Goal: Task Accomplishment & Management: Complete application form

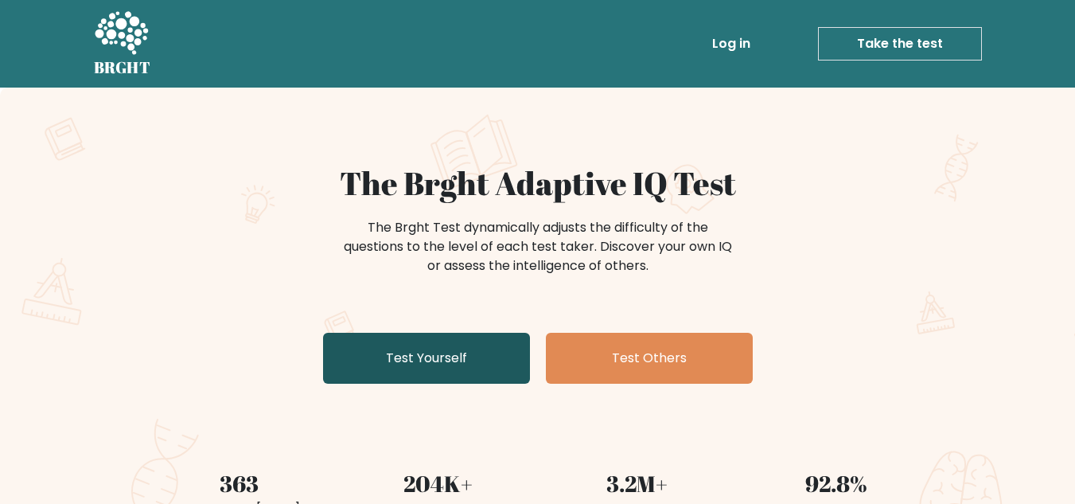
click at [418, 371] on link "Test Yourself" at bounding box center [426, 357] width 207 height 51
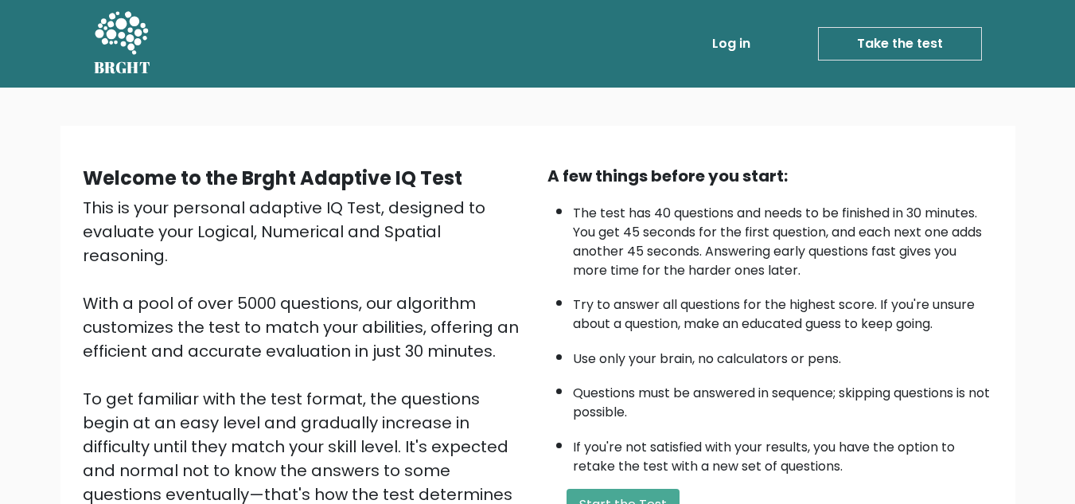
scroll to position [80, 0]
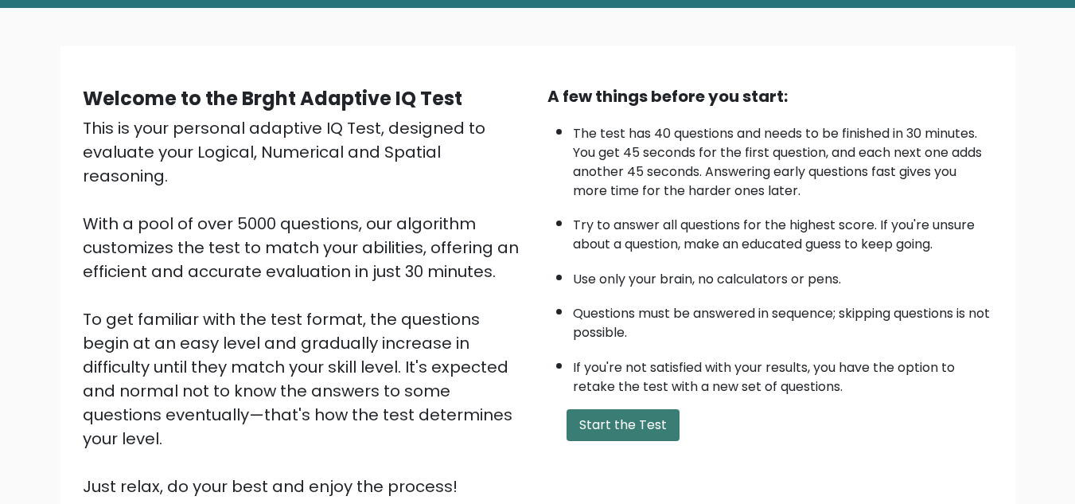
click at [618, 427] on button "Start the Test" at bounding box center [622, 425] width 113 height 32
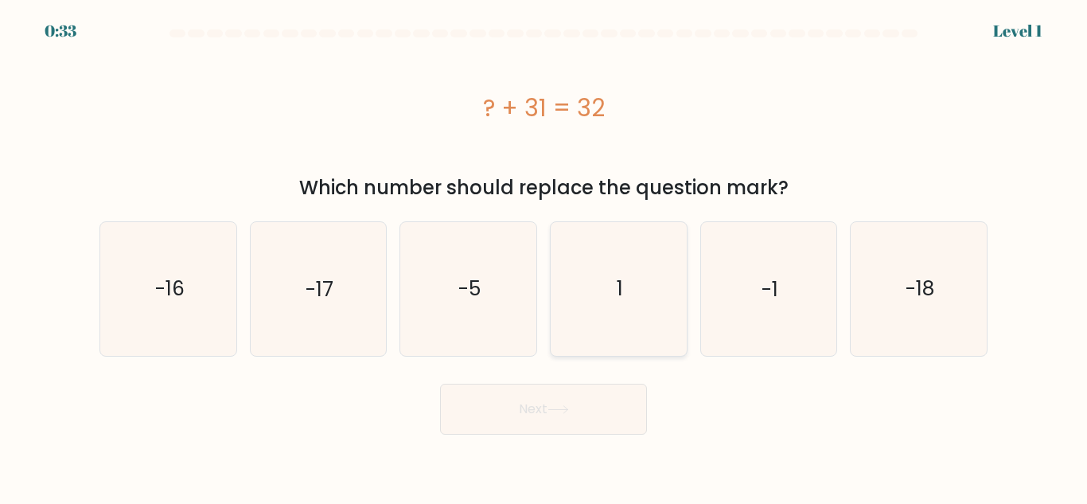
click at [623, 326] on icon "1" at bounding box center [618, 288] width 133 height 133
click at [544, 256] on input "d. 1" at bounding box center [543, 254] width 1 height 4
radio input "true"
click at [559, 411] on icon at bounding box center [557, 409] width 21 height 9
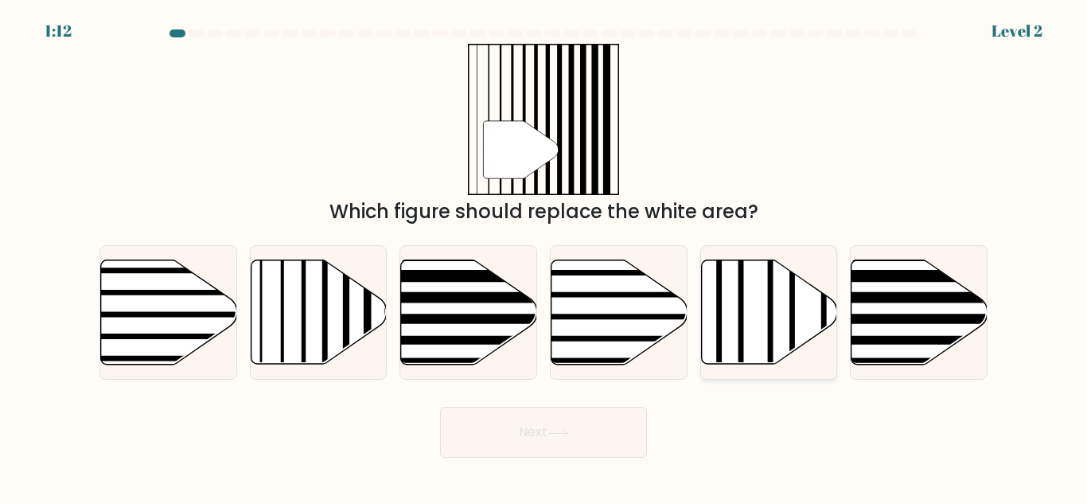
click at [776, 345] on icon at bounding box center [769, 312] width 136 height 104
click at [544, 256] on input "e." at bounding box center [543, 254] width 1 height 4
radio input "true"
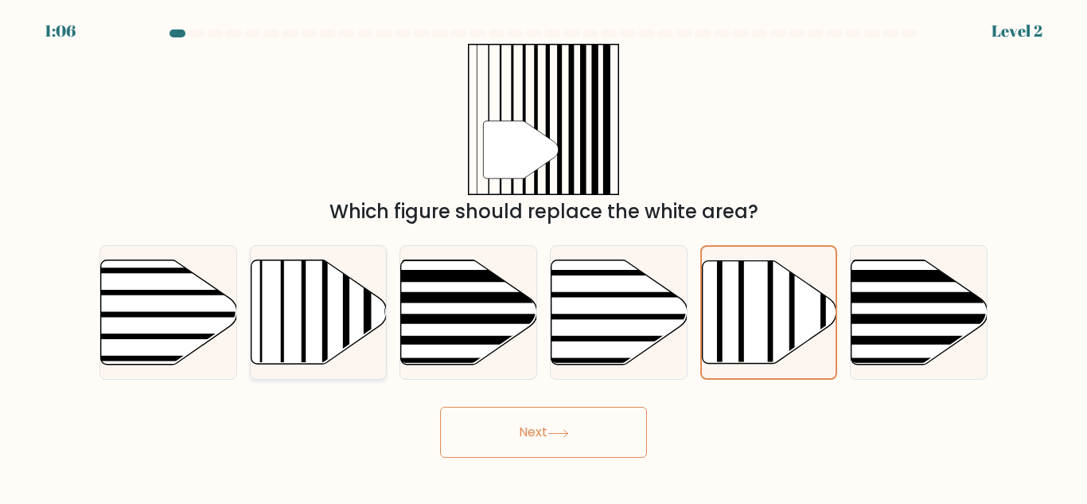
click at [284, 340] on icon at bounding box center [319, 312] width 136 height 104
click at [543, 256] on input "b." at bounding box center [543, 254] width 1 height 4
radio input "true"
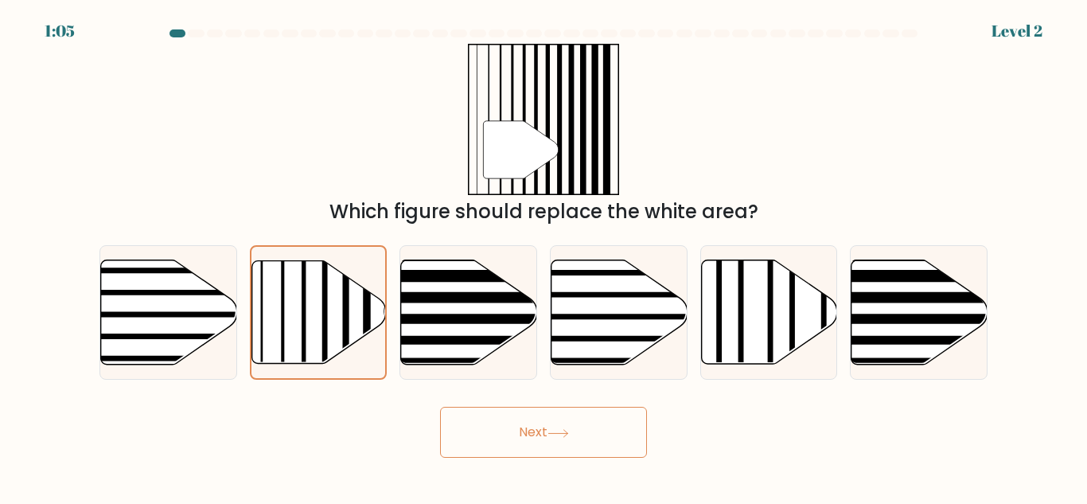
drag, startPoint x: 567, startPoint y: 435, endPoint x: 642, endPoint y: 494, distance: 95.2
click at [567, 434] on icon at bounding box center [557, 433] width 21 height 9
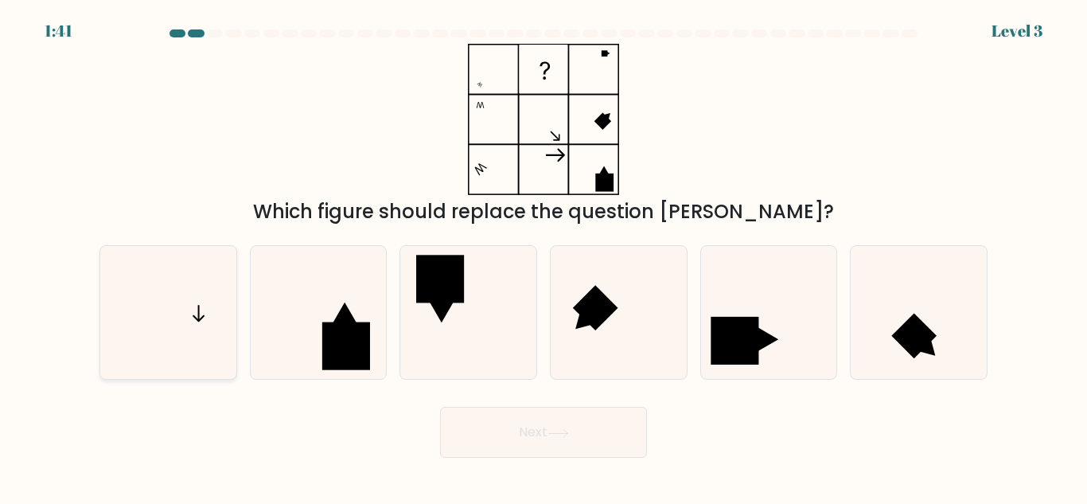
click at [215, 320] on icon at bounding box center [168, 312] width 133 height 133
click at [543, 256] on input "a." at bounding box center [543, 254] width 1 height 4
radio input "true"
click at [550, 436] on button "Next" at bounding box center [543, 431] width 207 height 51
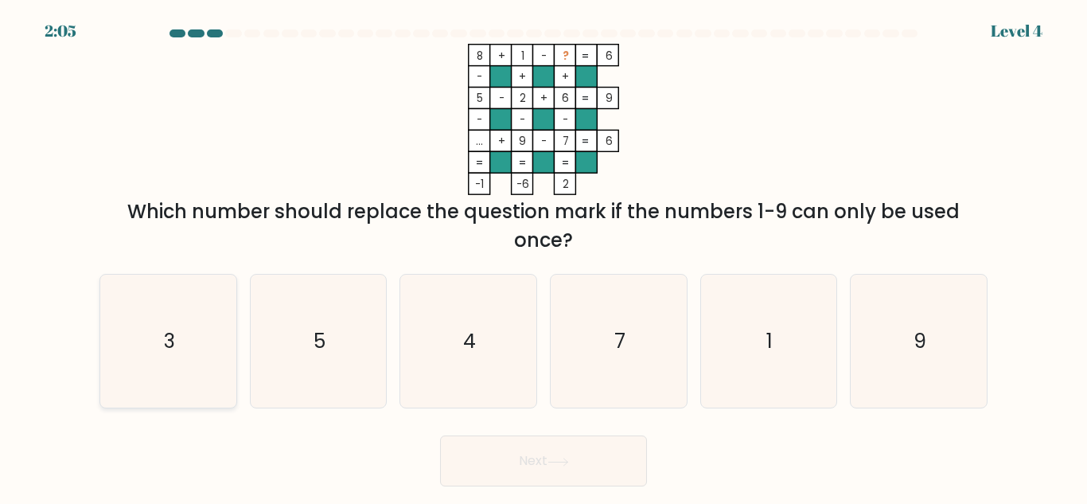
click at [171, 359] on icon "3" at bounding box center [168, 340] width 133 height 133
click at [543, 256] on input "a. 3" at bounding box center [543, 254] width 1 height 4
radio input "true"
click at [584, 464] on button "Next" at bounding box center [543, 460] width 207 height 51
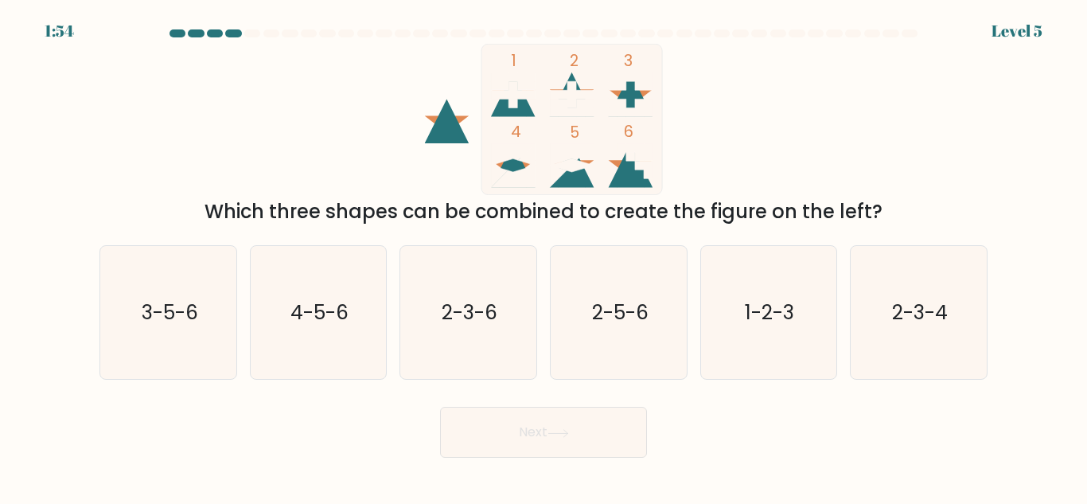
drag, startPoint x: 782, startPoint y: 309, endPoint x: 663, endPoint y: 396, distance: 146.8
click at [775, 311] on text "1-2-3" at bounding box center [769, 312] width 49 height 28
click at [595, 426] on button "Next" at bounding box center [543, 431] width 207 height 51
drag, startPoint x: 754, startPoint y: 304, endPoint x: 717, endPoint y: 333, distance: 47.6
click at [752, 304] on text "1-2-3" at bounding box center [769, 312] width 49 height 28
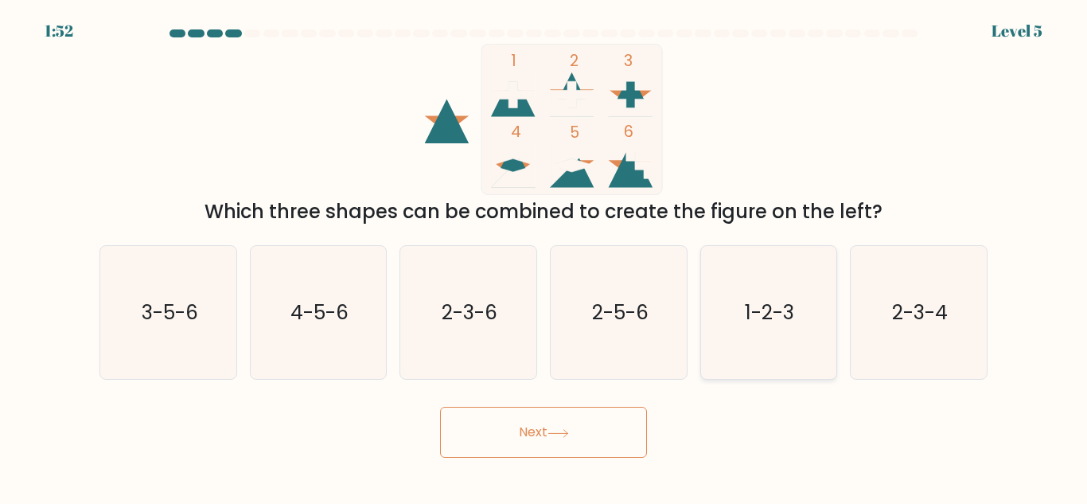
click at [544, 256] on input "e. 1-2-3" at bounding box center [543, 254] width 1 height 4
radio input "true"
click at [540, 430] on button "Next" at bounding box center [543, 431] width 207 height 51
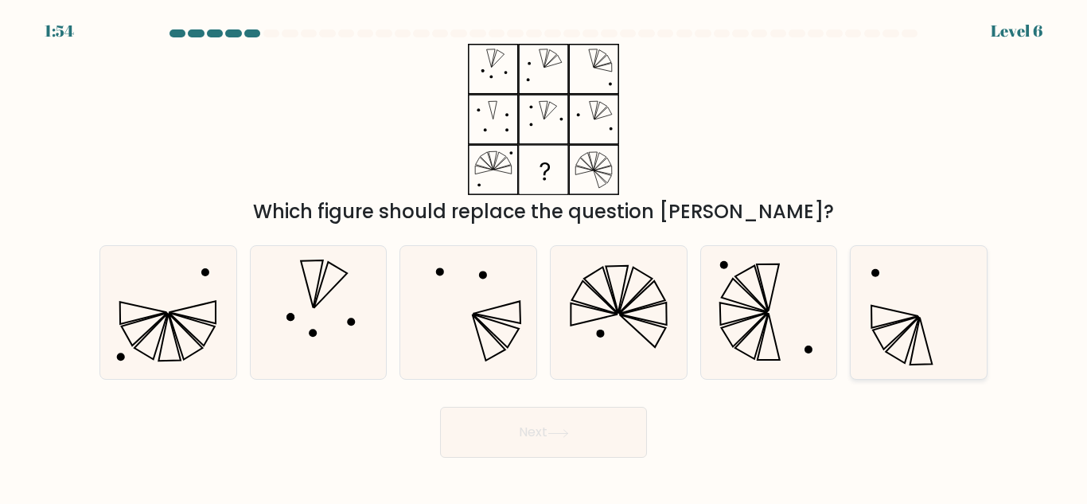
click at [945, 329] on icon at bounding box center [918, 312] width 133 height 133
click at [544, 256] on input "f." at bounding box center [543, 254] width 1 height 4
radio input "true"
click at [622, 282] on icon at bounding box center [618, 312] width 133 height 133
click at [544, 256] on input "d." at bounding box center [543, 254] width 1 height 4
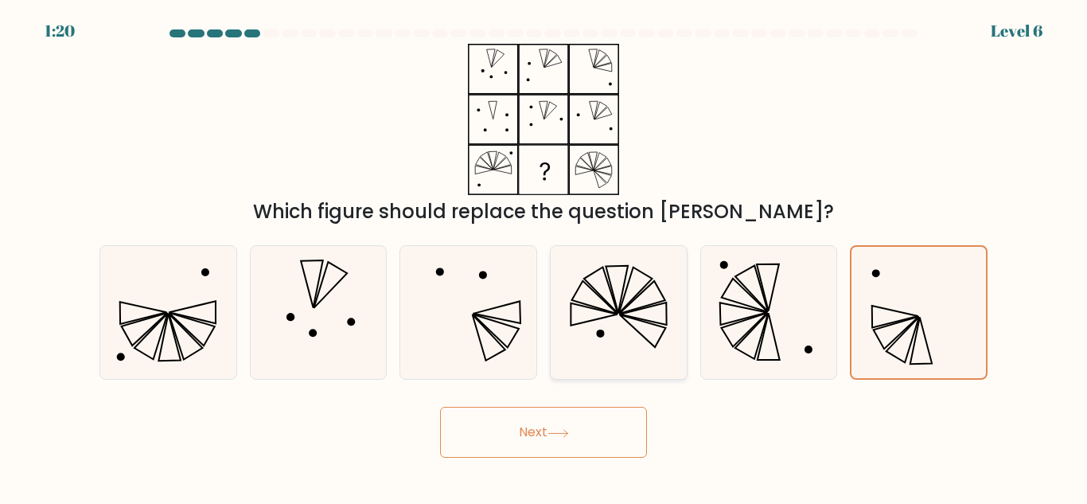
radio input "true"
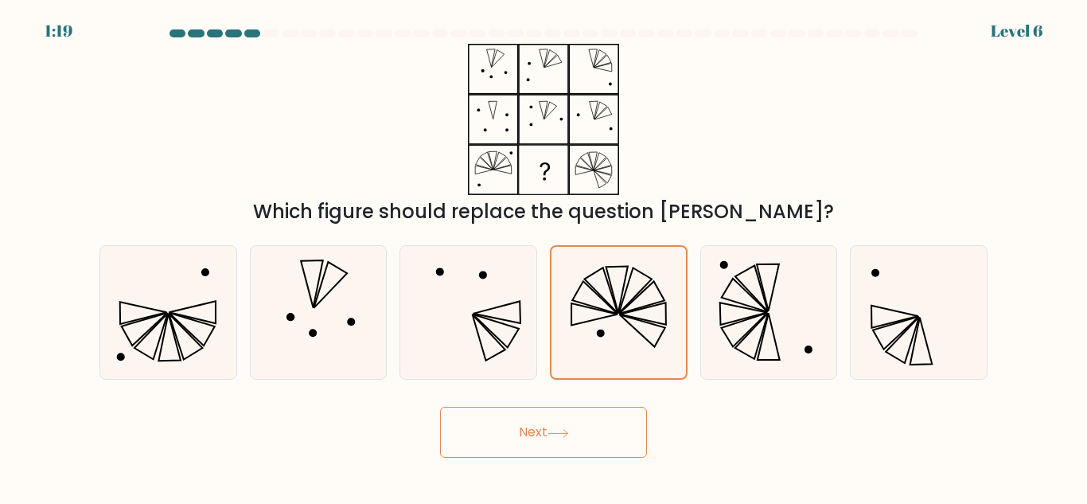
click at [592, 430] on button "Next" at bounding box center [543, 431] width 207 height 51
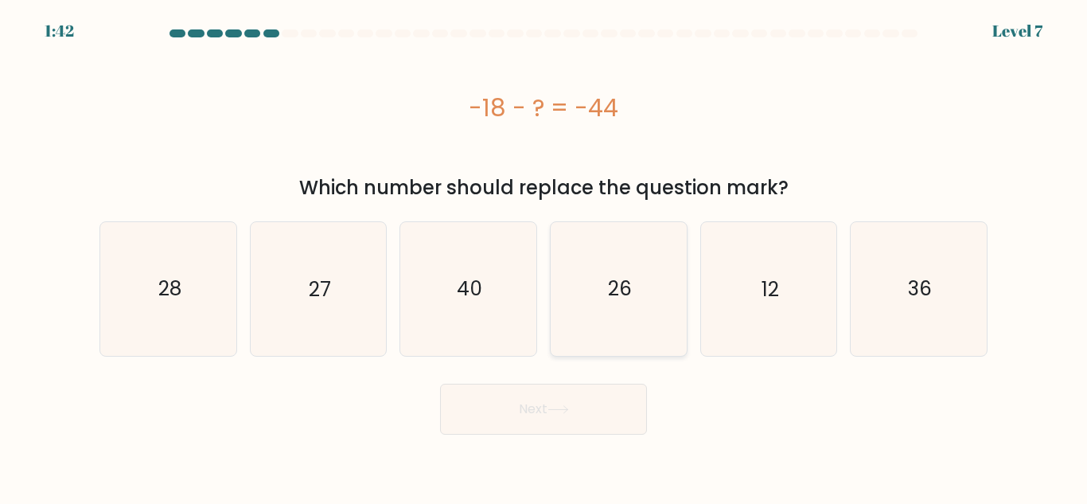
click at [594, 337] on icon "26" at bounding box center [618, 288] width 133 height 133
click at [544, 256] on input "d. 26" at bounding box center [543, 254] width 1 height 4
radio input "true"
click at [530, 421] on button "Next" at bounding box center [543, 408] width 207 height 51
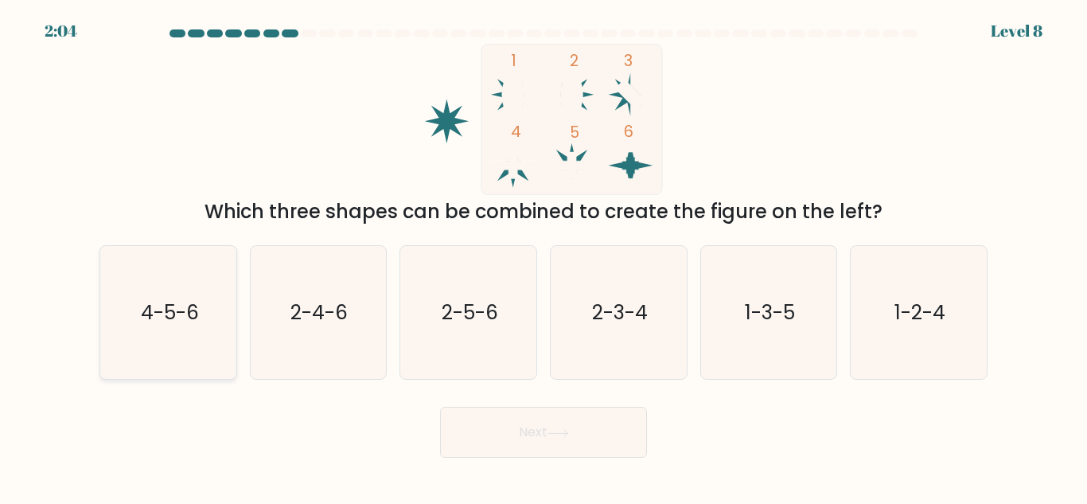
click at [189, 349] on icon "4-5-6" at bounding box center [168, 312] width 133 height 133
click at [543, 256] on input "a. 4-5-6" at bounding box center [543, 254] width 1 height 4
radio input "true"
click at [608, 411] on button "Next" at bounding box center [543, 431] width 207 height 51
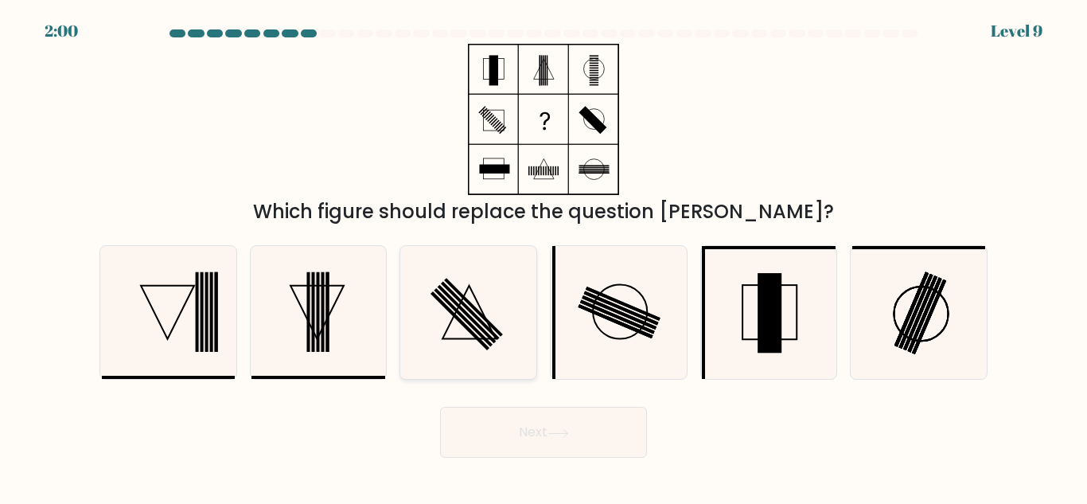
click at [461, 319] on icon at bounding box center [468, 312] width 133 height 133
click at [543, 256] on input "c." at bounding box center [543, 254] width 1 height 4
radio input "true"
click at [514, 434] on button "Next" at bounding box center [543, 431] width 207 height 51
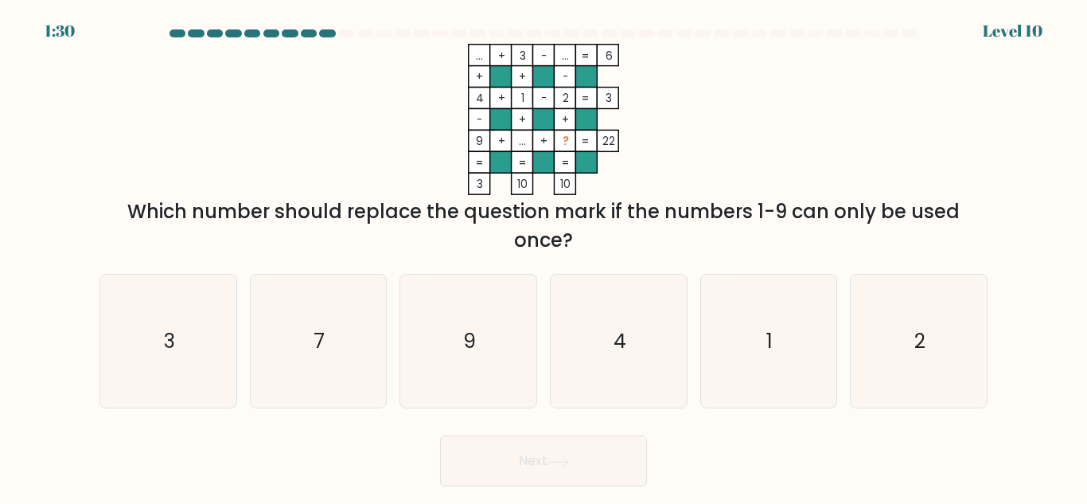
click at [566, 60] on tspan "..." at bounding box center [565, 56] width 7 height 15
click at [565, 57] on tspan "..." at bounding box center [565, 56] width 7 height 15
drag, startPoint x: 562, startPoint y: 140, endPoint x: 563, endPoint y: 106, distance: 34.2
click at [563, 138] on tspan "?" at bounding box center [565, 141] width 6 height 15
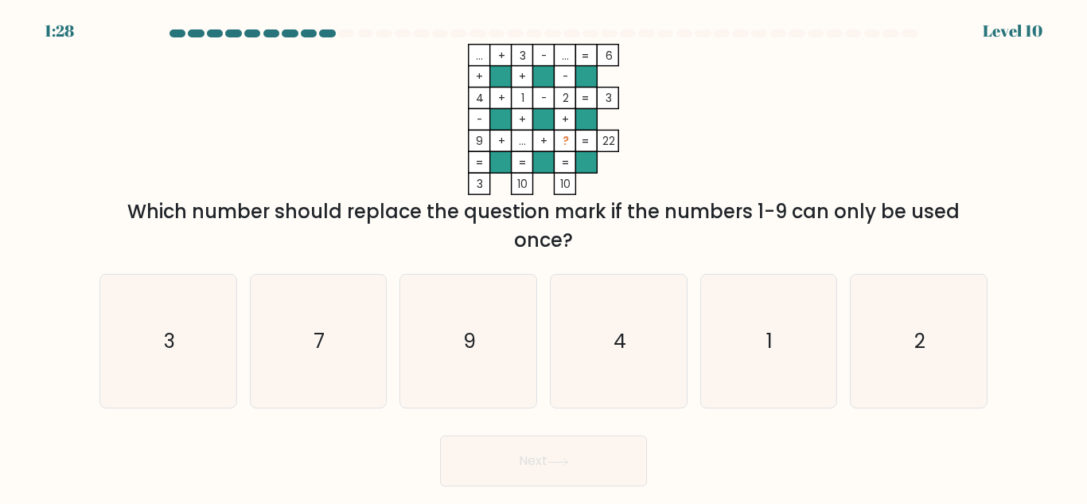
click at [569, 52] on tspan "..." at bounding box center [565, 56] width 7 height 15
click at [332, 373] on icon "7" at bounding box center [317, 340] width 133 height 133
click at [543, 256] on input "b. 7" at bounding box center [543, 254] width 1 height 4
radio input "true"
click at [550, 455] on button "Next" at bounding box center [543, 460] width 207 height 51
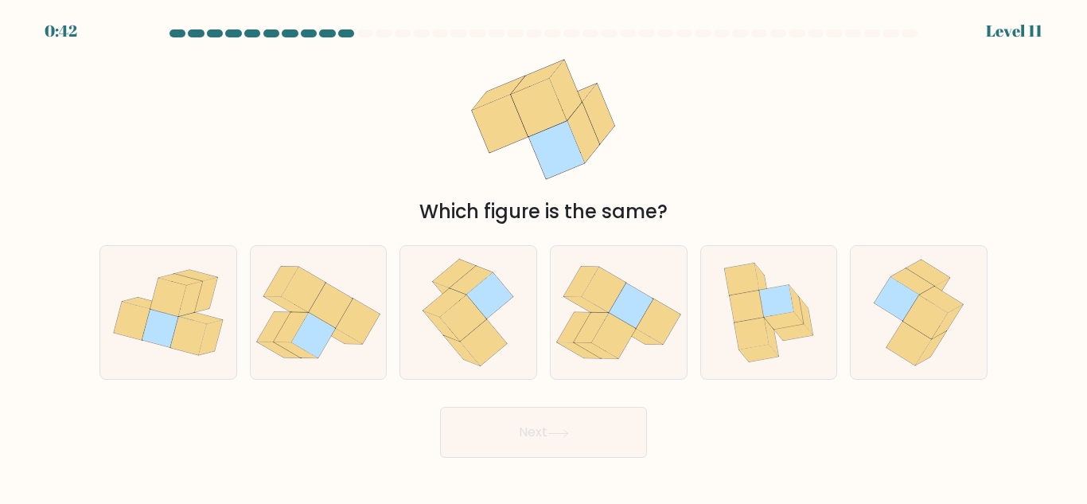
click at [596, 459] on body "0:42 Level 11" at bounding box center [543, 252] width 1087 height 504
click at [445, 285] on icon at bounding box center [467, 312] width 107 height 133
click at [543, 256] on input "c." at bounding box center [543, 254] width 1 height 4
radio input "true"
click at [499, 433] on button "Next" at bounding box center [543, 431] width 207 height 51
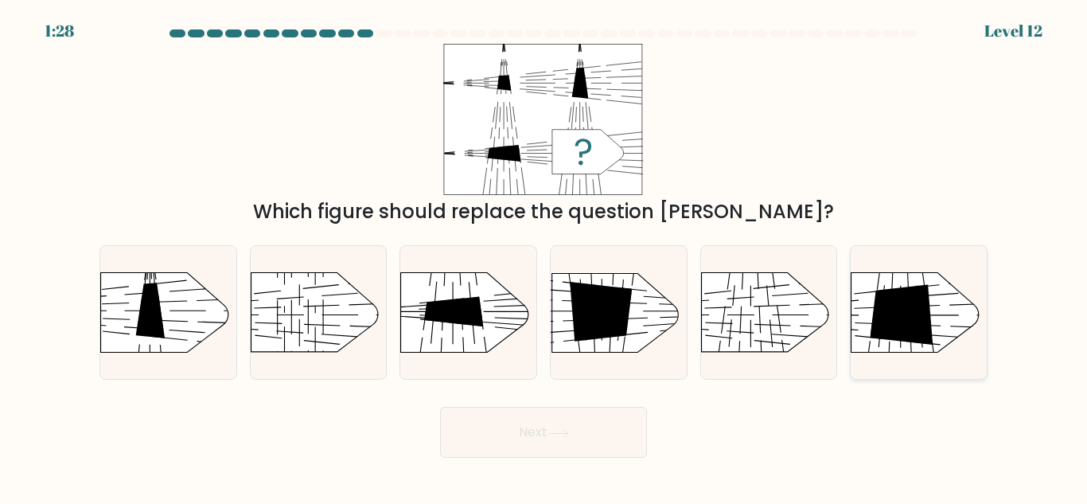
drag, startPoint x: 920, startPoint y: 320, endPoint x: 903, endPoint y: 325, distance: 17.6
click at [912, 323] on icon at bounding box center [901, 315] width 63 height 60
click at [544, 256] on input "f." at bounding box center [543, 254] width 1 height 4
radio input "true"
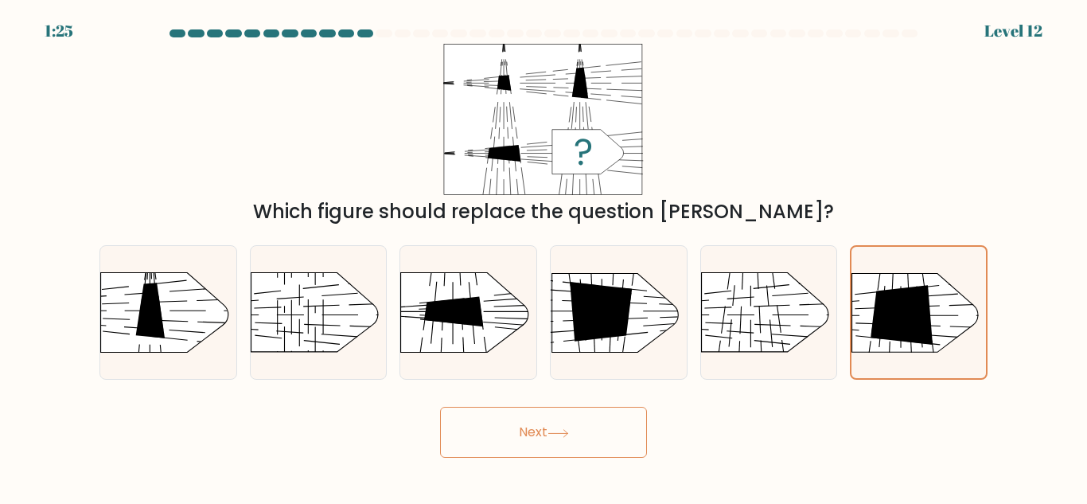
click at [595, 425] on button "Next" at bounding box center [543, 431] width 207 height 51
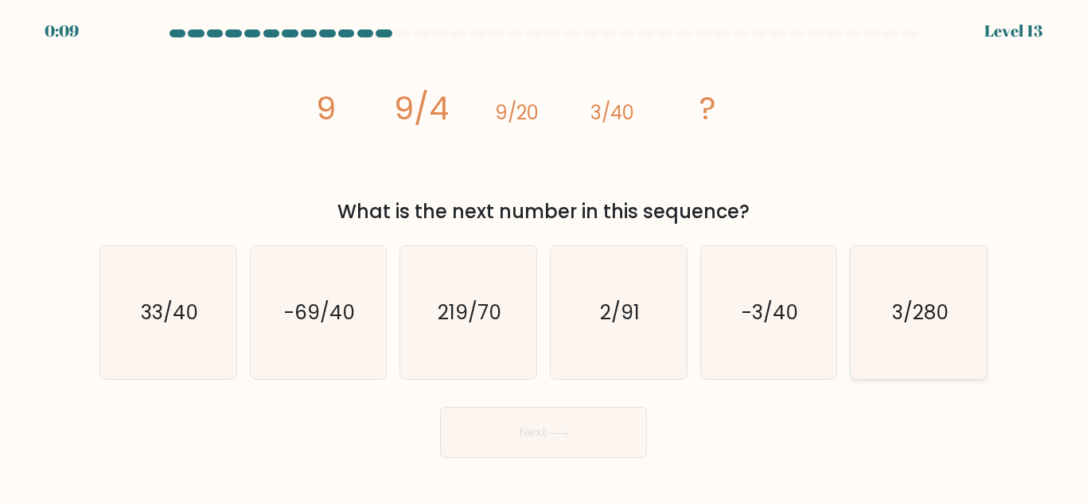
click at [925, 329] on icon "3/280" at bounding box center [918, 312] width 133 height 133
click at [544, 256] on input "f. 3/280" at bounding box center [543, 254] width 1 height 4
radio input "true"
click at [601, 338] on icon "2/91" at bounding box center [618, 312] width 133 height 133
click at [544, 256] on input "d. 2/91" at bounding box center [543, 254] width 1 height 4
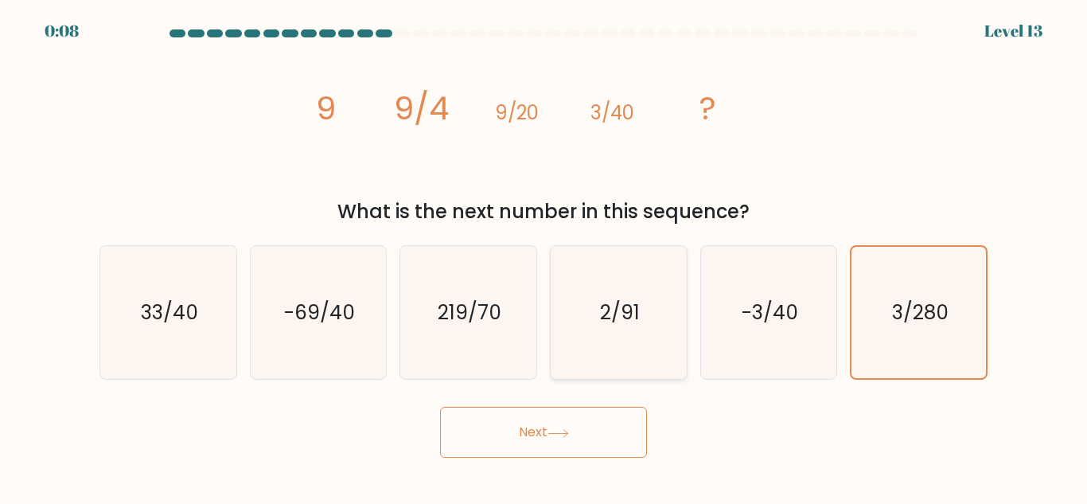
radio input "true"
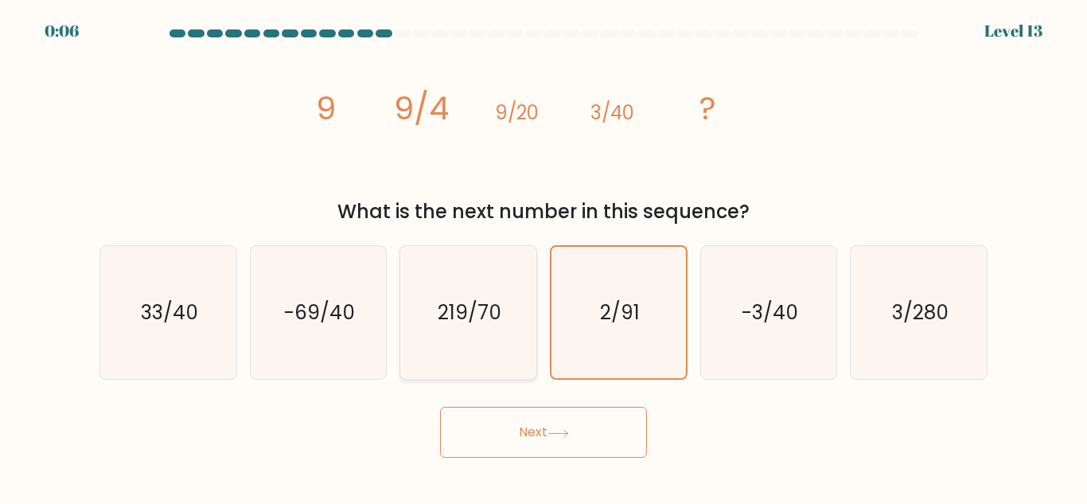
click at [457, 323] on text "219/70" at bounding box center [469, 312] width 64 height 28
click at [543, 256] on input "c. 219/70" at bounding box center [543, 254] width 1 height 4
radio input "true"
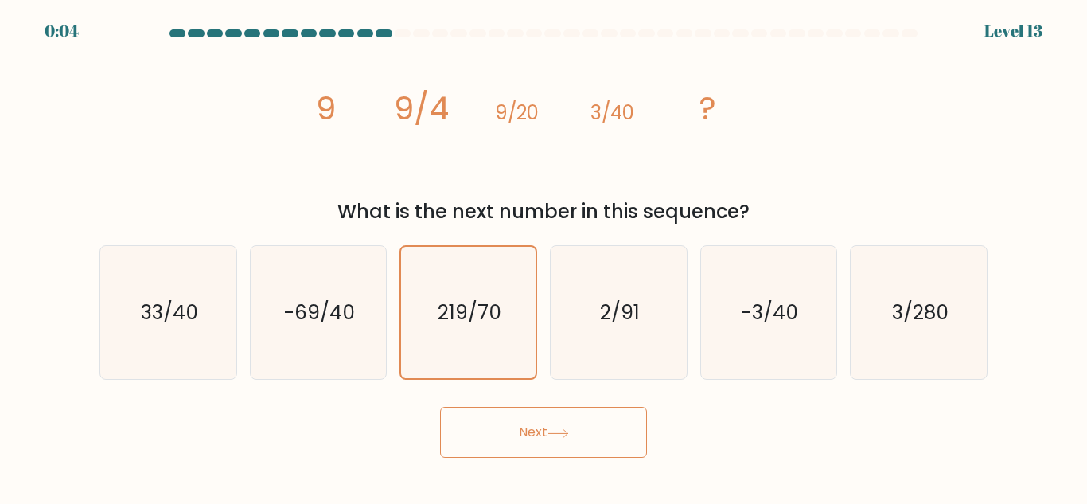
click at [507, 438] on button "Next" at bounding box center [543, 431] width 207 height 51
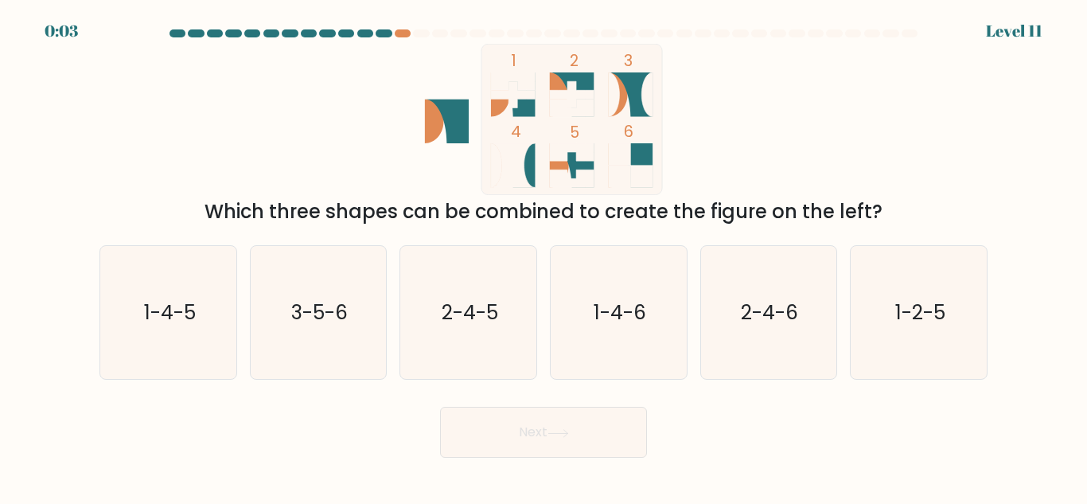
click at [569, 429] on icon at bounding box center [557, 433] width 21 height 9
drag, startPoint x: 523, startPoint y: 75, endPoint x: 546, endPoint y: 80, distance: 23.0
click at [531, 77] on icon at bounding box center [513, 80] width 45 height 17
click at [515, 106] on icon at bounding box center [513, 94] width 45 height 26
drag, startPoint x: 929, startPoint y: 322, endPoint x: 895, endPoint y: 329, distance: 34.9
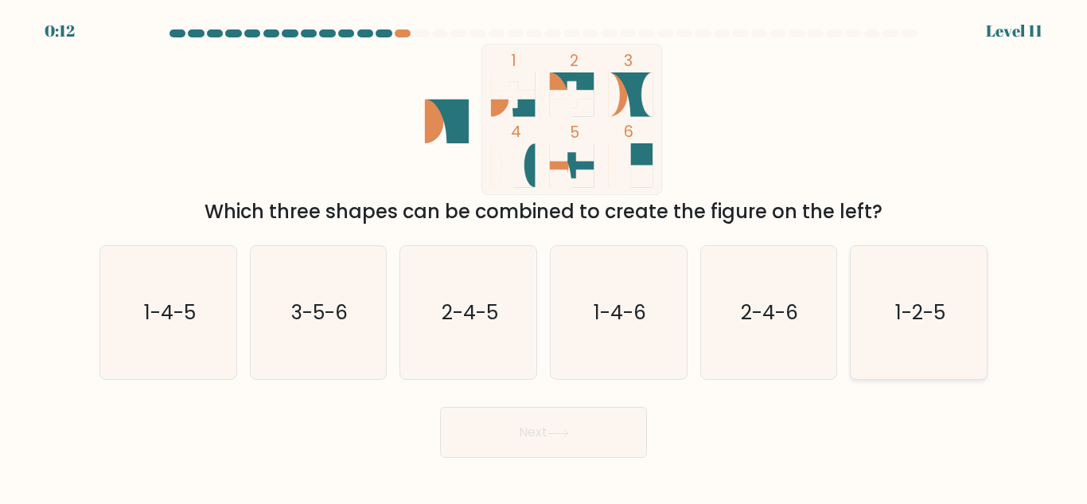
click at [912, 325] on text "1-2-5" at bounding box center [920, 312] width 50 height 28
click at [536, 434] on button "Next" at bounding box center [543, 431] width 207 height 51
click at [959, 321] on icon "1-2-5" at bounding box center [918, 312] width 133 height 133
click at [544, 256] on input "f. 1-2-5" at bounding box center [543, 254] width 1 height 4
radio input "true"
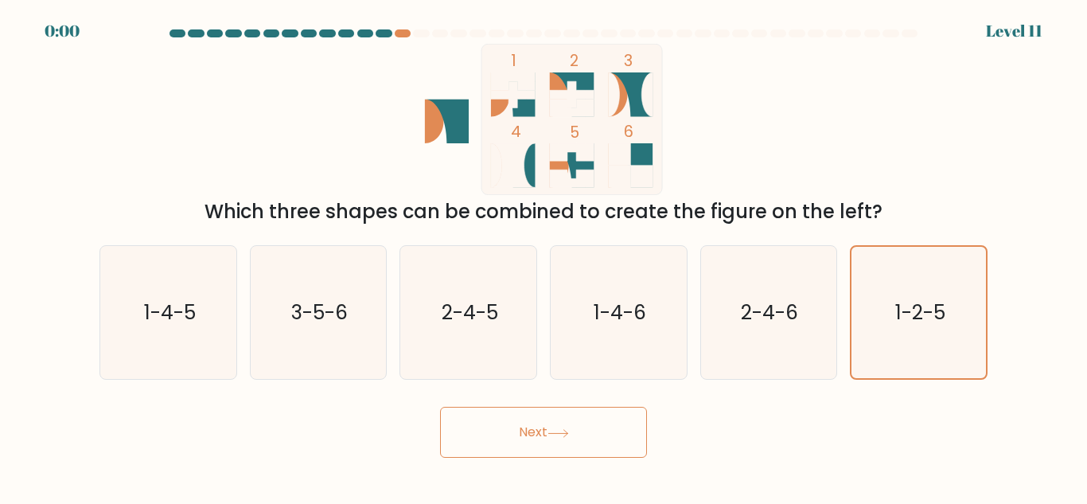
click at [576, 429] on button "Next" at bounding box center [543, 431] width 207 height 51
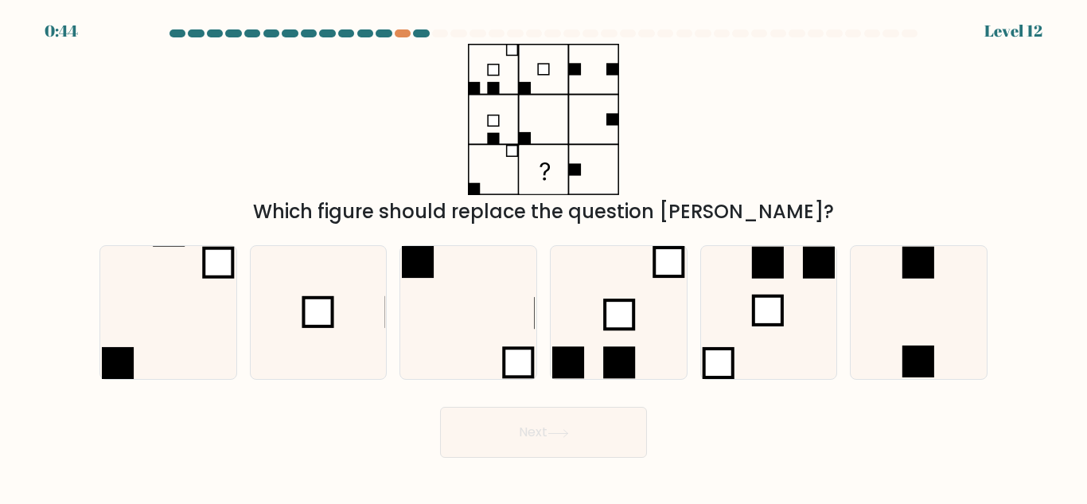
click at [565, 423] on button "Next" at bounding box center [543, 431] width 207 height 51
click at [441, 340] on icon at bounding box center [468, 312] width 133 height 133
click at [543, 256] on input "c." at bounding box center [543, 254] width 1 height 4
radio input "true"
click at [527, 440] on div "Next" at bounding box center [543, 428] width 907 height 59
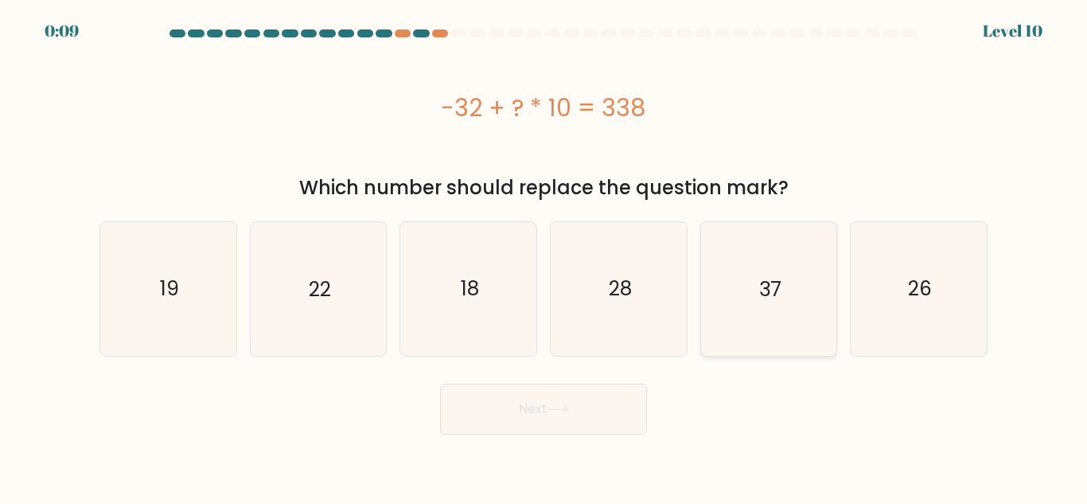
click at [790, 316] on icon "37" at bounding box center [768, 288] width 133 height 133
click at [544, 256] on input "e. 37" at bounding box center [543, 254] width 1 height 4
radio input "true"
click at [556, 405] on icon at bounding box center [557, 409] width 21 height 9
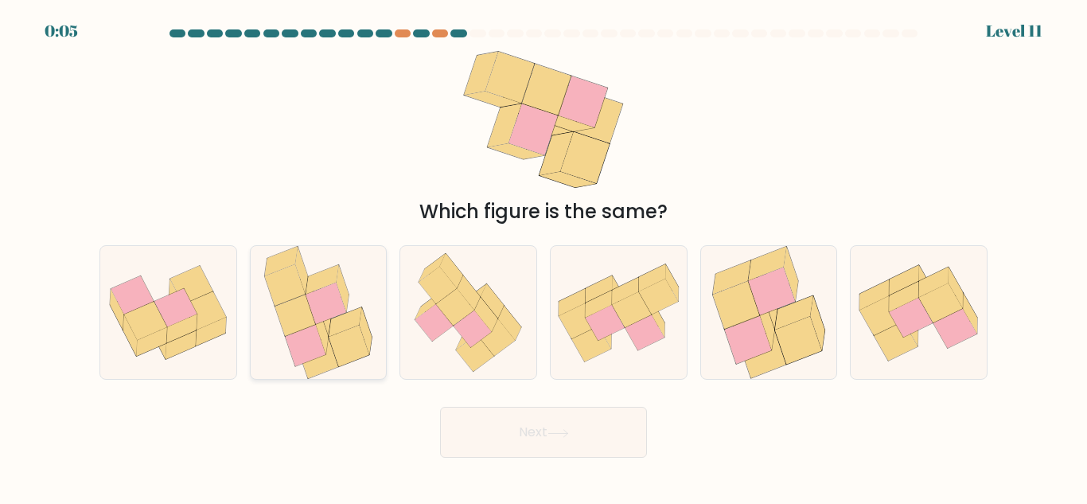
click at [309, 328] on icon at bounding box center [306, 345] width 41 height 41
click at [543, 256] on input "b." at bounding box center [543, 254] width 1 height 4
radio input "true"
click at [573, 450] on button "Next" at bounding box center [543, 431] width 207 height 51
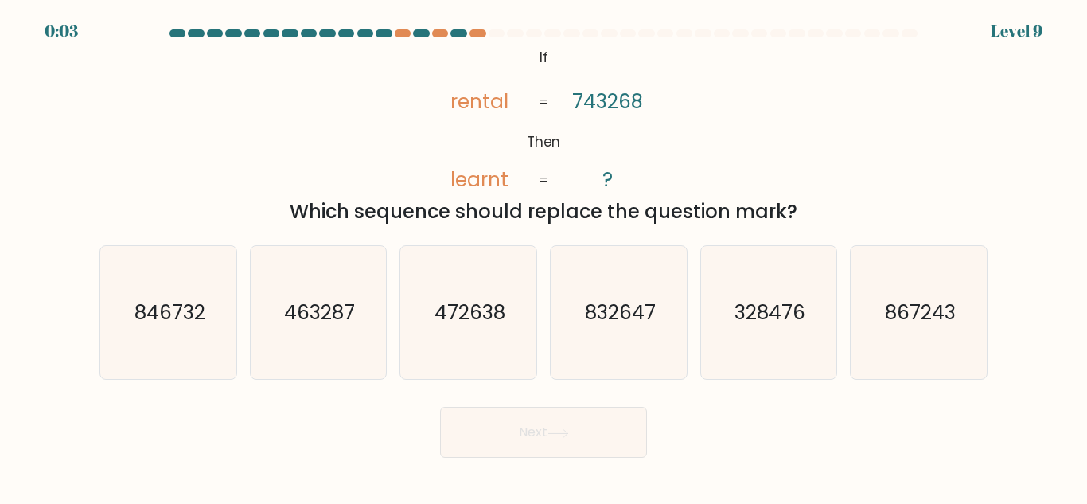
click at [531, 441] on button "Next" at bounding box center [543, 431] width 207 height 51
drag, startPoint x: 531, startPoint y: 441, endPoint x: 422, endPoint y: 262, distance: 210.2
click at [430, 283] on form "If ?" at bounding box center [543, 243] width 1087 height 428
drag, startPoint x: 422, startPoint y: 262, endPoint x: 421, endPoint y: 248, distance: 13.6
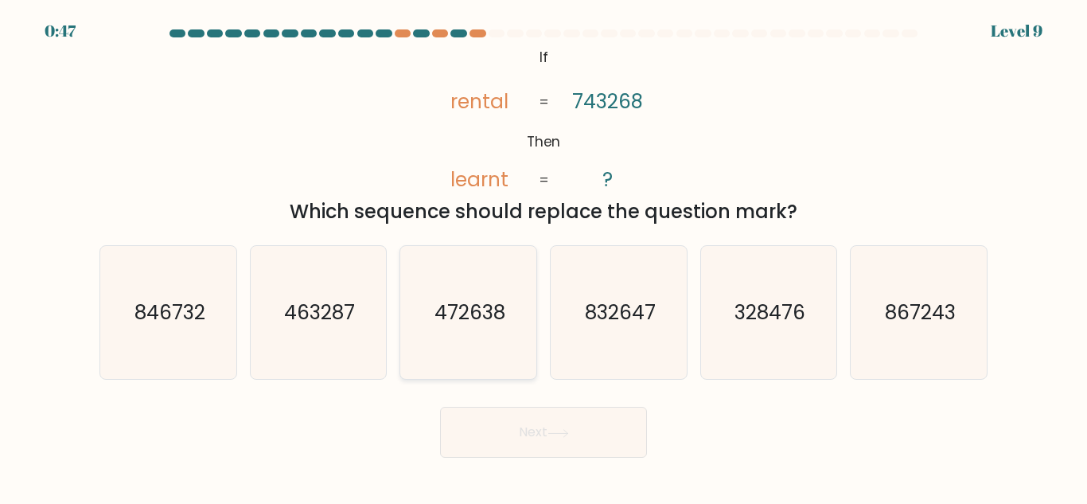
click at [421, 250] on icon "472638" at bounding box center [468, 312] width 133 height 133
click at [543, 252] on input "c. 472638" at bounding box center [543, 254] width 1 height 4
radio input "true"
click at [181, 324] on text "846732" at bounding box center [169, 312] width 71 height 28
click at [543, 256] on input "a. 846732" at bounding box center [543, 254] width 1 height 4
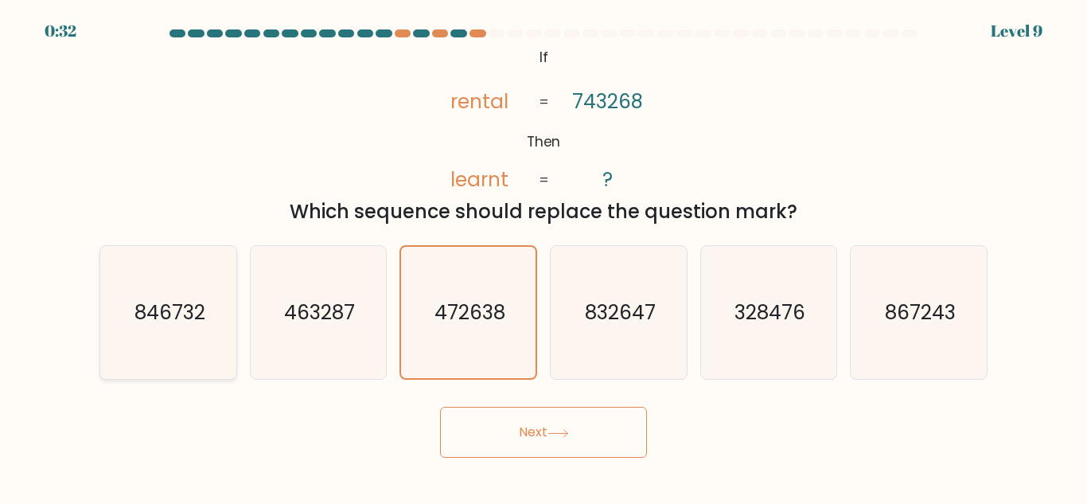
radio input "true"
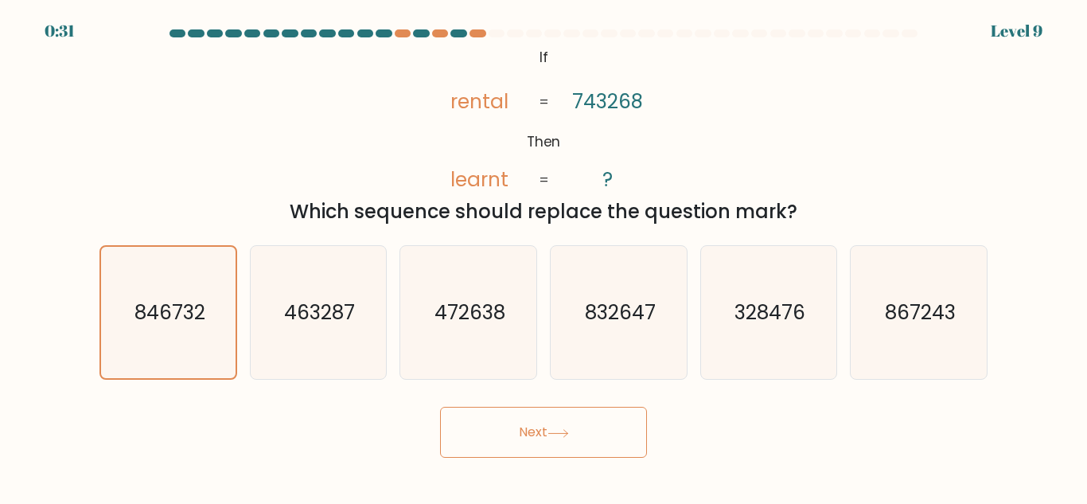
drag, startPoint x: 581, startPoint y: 424, endPoint x: 570, endPoint y: 425, distance: 11.2
click at [580, 424] on button "Next" at bounding box center [543, 431] width 207 height 51
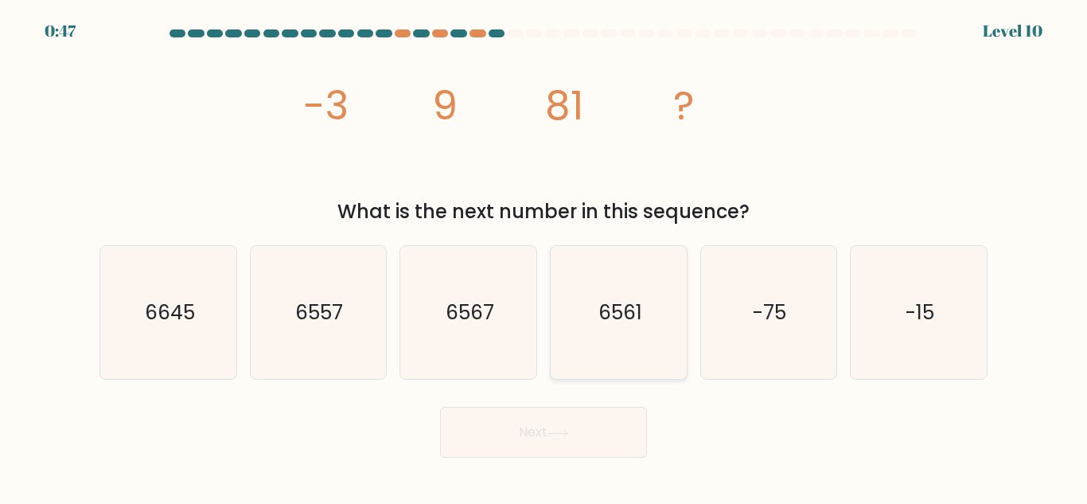
click at [608, 290] on icon "6561" at bounding box center [618, 312] width 133 height 133
click at [544, 256] on input "d. 6561" at bounding box center [543, 254] width 1 height 4
radio input "true"
click at [570, 438] on button "Next" at bounding box center [543, 431] width 207 height 51
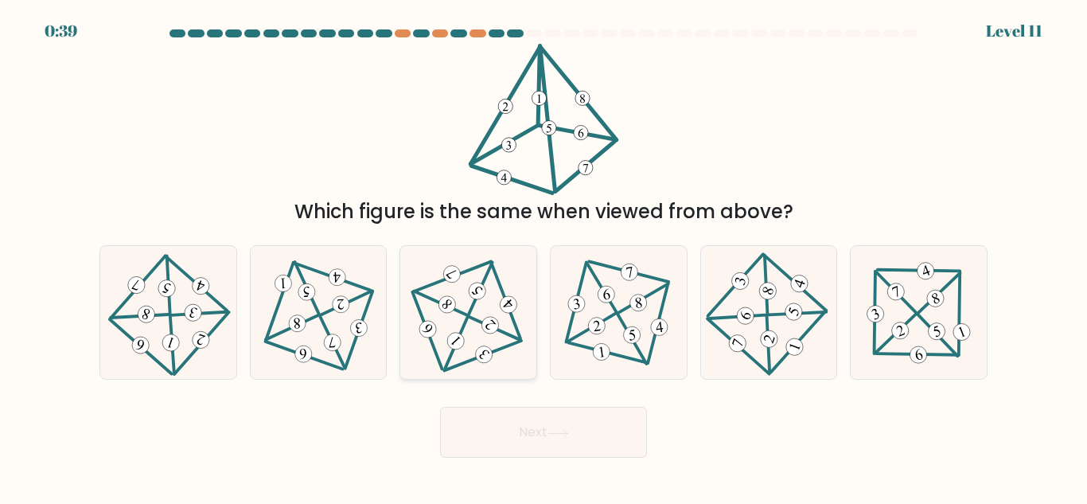
click at [442, 301] on 706 at bounding box center [447, 304] width 24 height 24
click at [543, 256] on input "c." at bounding box center [543, 254] width 1 height 4
radio input "true"
click at [553, 434] on icon at bounding box center [557, 433] width 21 height 9
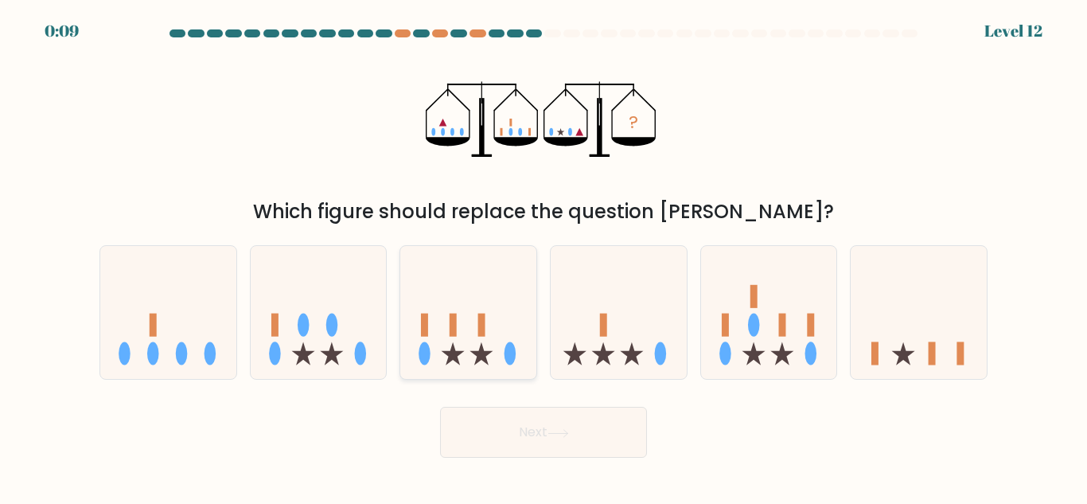
click at [489, 355] on icon at bounding box center [468, 312] width 136 height 112
click at [543, 256] on input "c." at bounding box center [543, 254] width 1 height 4
radio input "true"
click at [549, 443] on button "Next" at bounding box center [543, 431] width 207 height 51
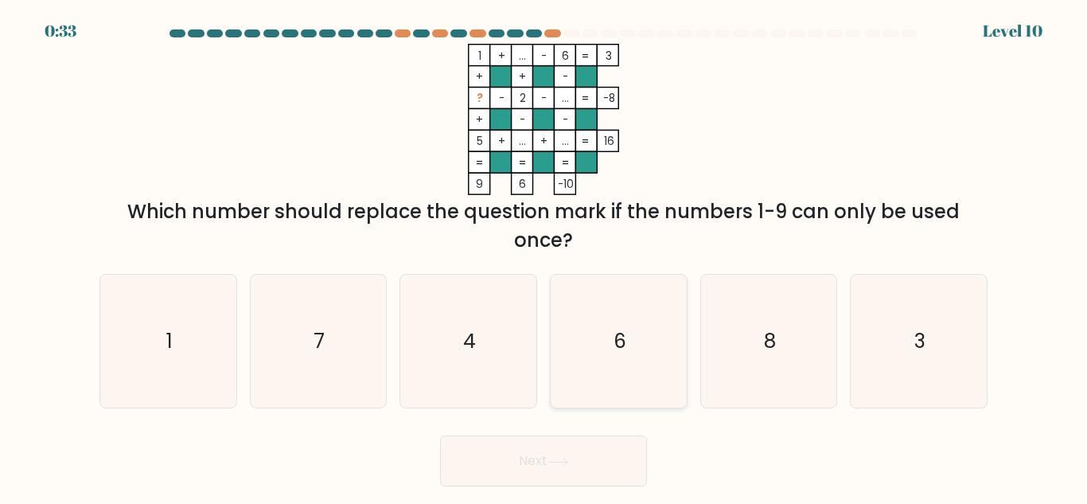
click at [629, 329] on icon "6" at bounding box center [618, 340] width 133 height 133
click at [544, 256] on input "d. 6" at bounding box center [543, 254] width 1 height 4
radio input "true"
click at [565, 456] on div "Next" at bounding box center [543, 456] width 907 height 59
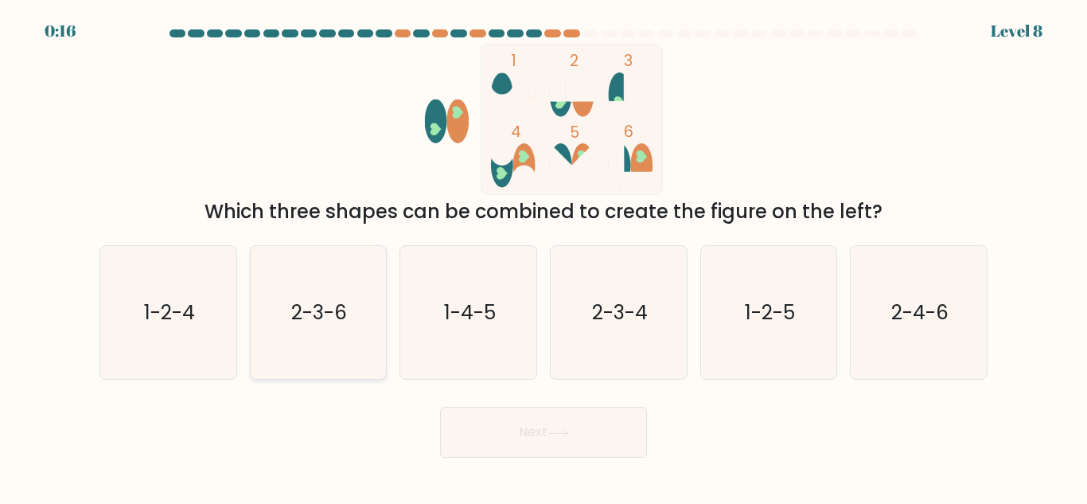
click at [324, 330] on icon "2-3-6" at bounding box center [317, 312] width 133 height 133
click at [543, 256] on input "b. 2-3-6" at bounding box center [543, 254] width 1 height 4
radio input "true"
click at [552, 424] on button "Next" at bounding box center [543, 431] width 207 height 51
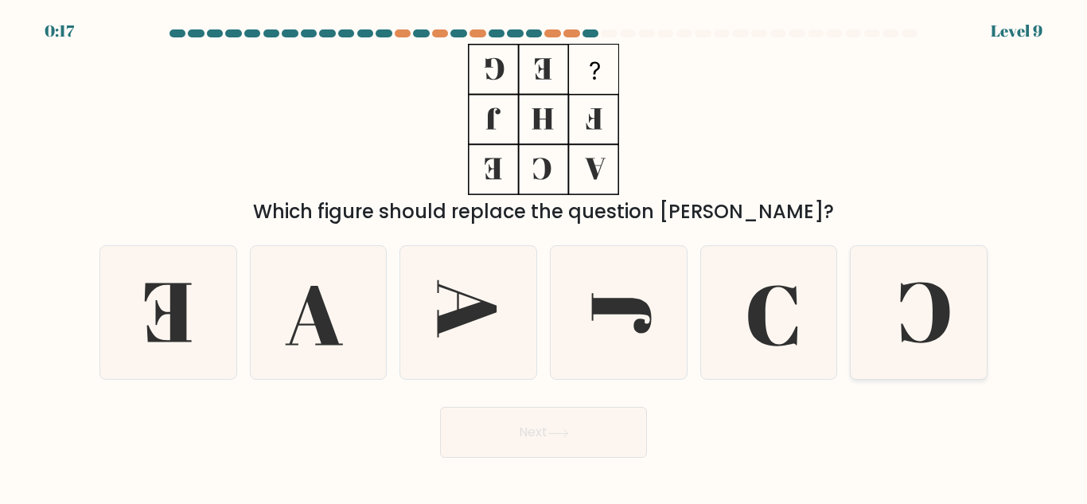
click at [922, 301] on icon at bounding box center [918, 312] width 133 height 133
click at [544, 256] on input "f." at bounding box center [543, 254] width 1 height 4
radio input "true"
click at [602, 420] on button "Next" at bounding box center [543, 431] width 207 height 51
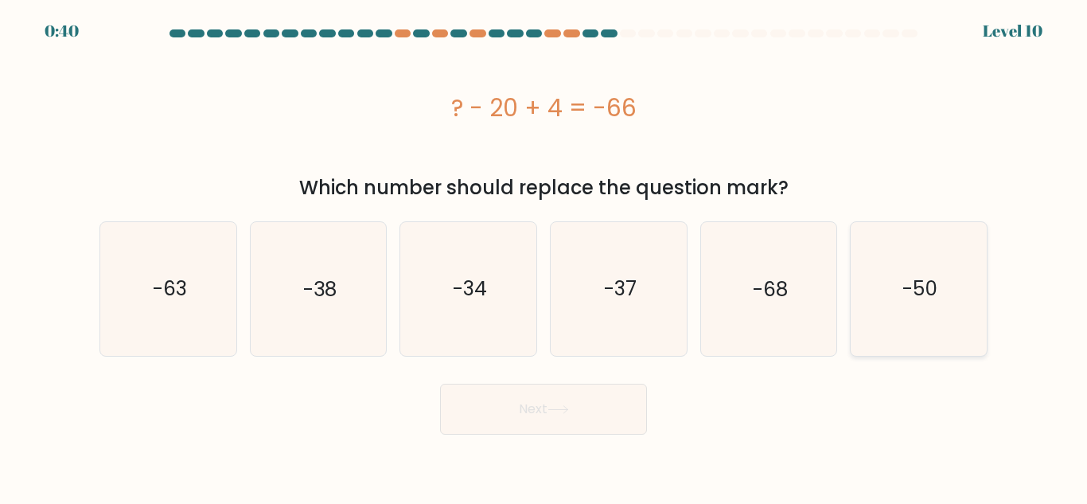
click at [951, 331] on icon "-50" at bounding box center [918, 288] width 133 height 133
click at [544, 256] on input "f. -50" at bounding box center [543, 254] width 1 height 4
radio input "true"
click at [558, 400] on button "Next" at bounding box center [543, 408] width 207 height 51
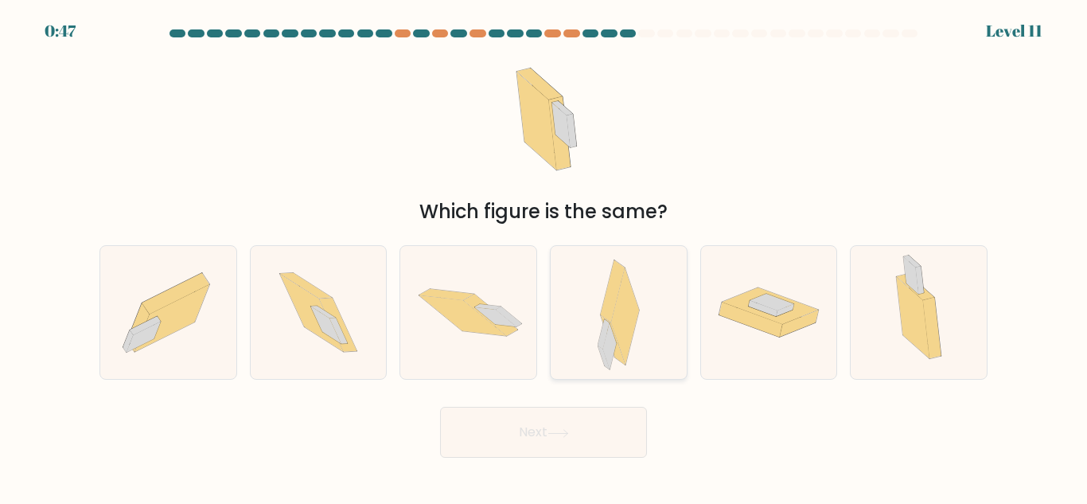
drag, startPoint x: 622, startPoint y: 316, endPoint x: 616, endPoint y: 330, distance: 15.4
click at [623, 315] on icon at bounding box center [625, 316] width 28 height 97
click at [544, 256] on input "d." at bounding box center [543, 254] width 1 height 4
radio input "true"
click at [559, 444] on button "Next" at bounding box center [543, 431] width 207 height 51
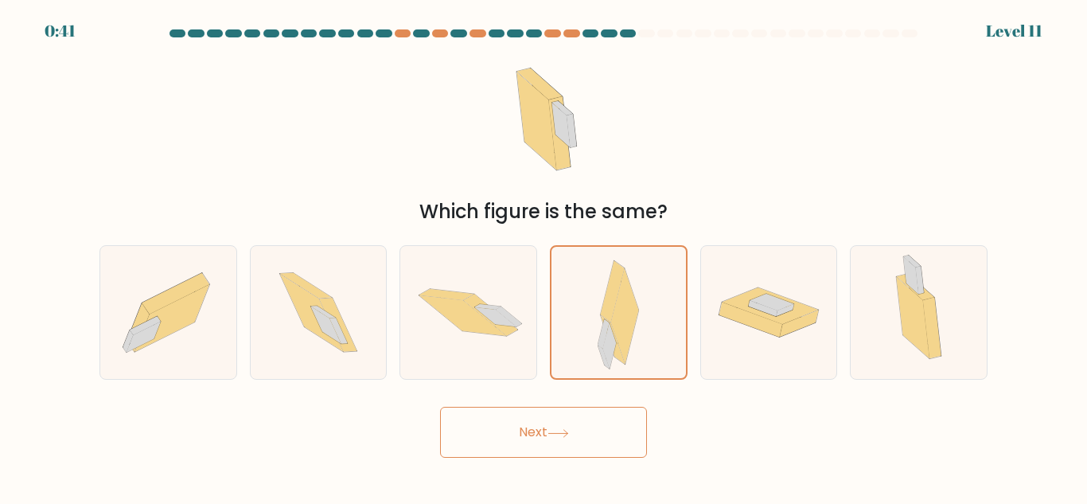
click at [566, 421] on button "Next" at bounding box center [543, 431] width 207 height 51
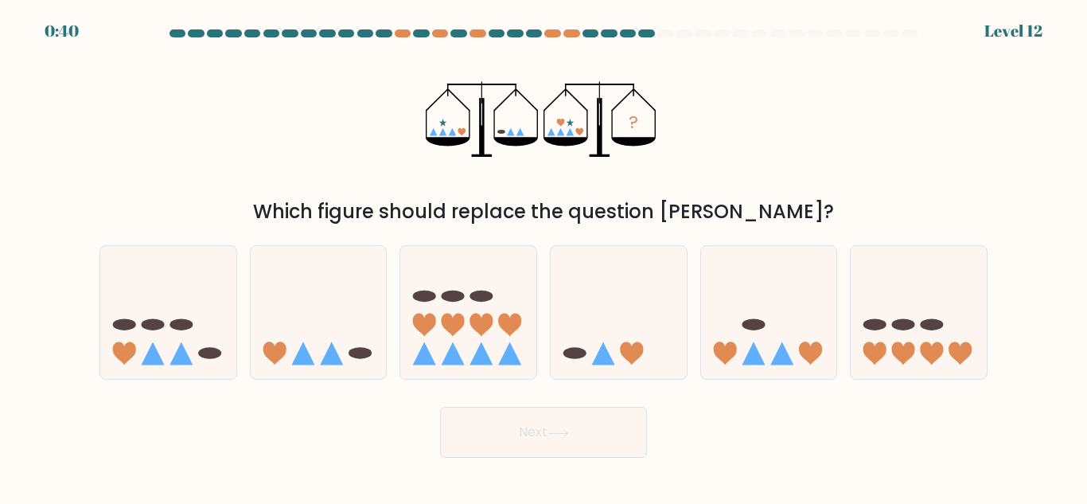
click at [577, 434] on button "Next" at bounding box center [543, 431] width 207 height 51
click at [644, 317] on icon at bounding box center [618, 312] width 136 height 112
click at [544, 256] on input "d." at bounding box center [543, 254] width 1 height 4
radio input "true"
click at [325, 356] on icon at bounding box center [319, 312] width 136 height 112
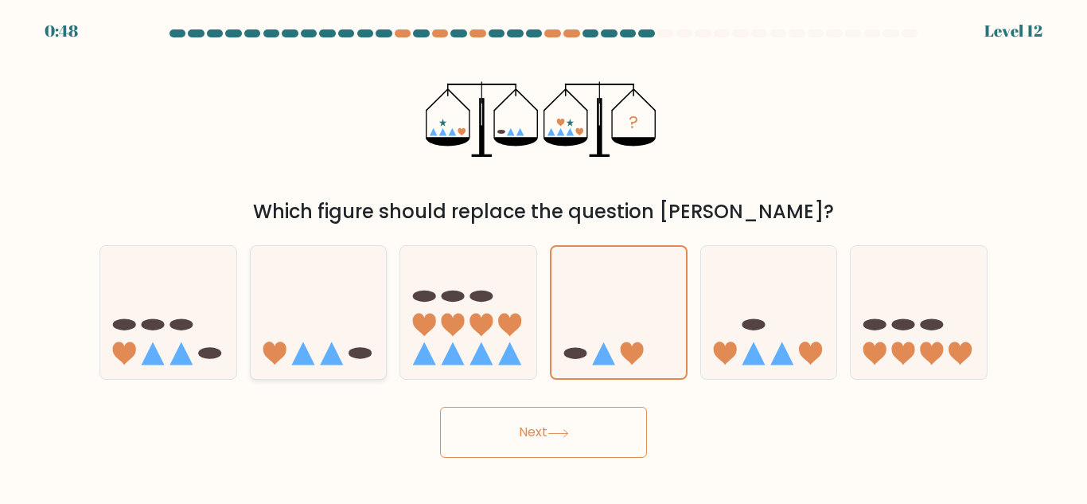
click at [543, 256] on input "b." at bounding box center [543, 254] width 1 height 4
radio input "true"
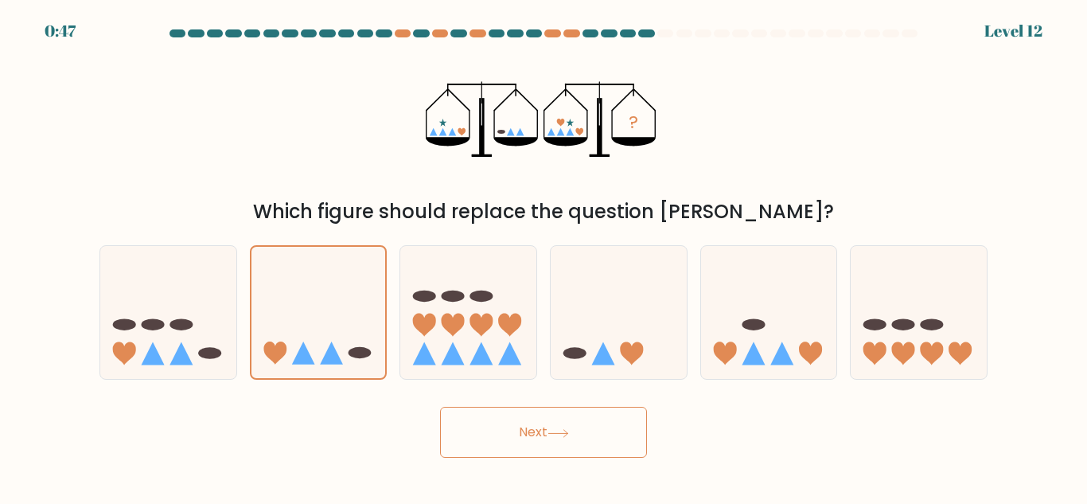
drag, startPoint x: 581, startPoint y: 434, endPoint x: 546, endPoint y: 442, distance: 35.1
click at [581, 434] on button "Next" at bounding box center [543, 431] width 207 height 51
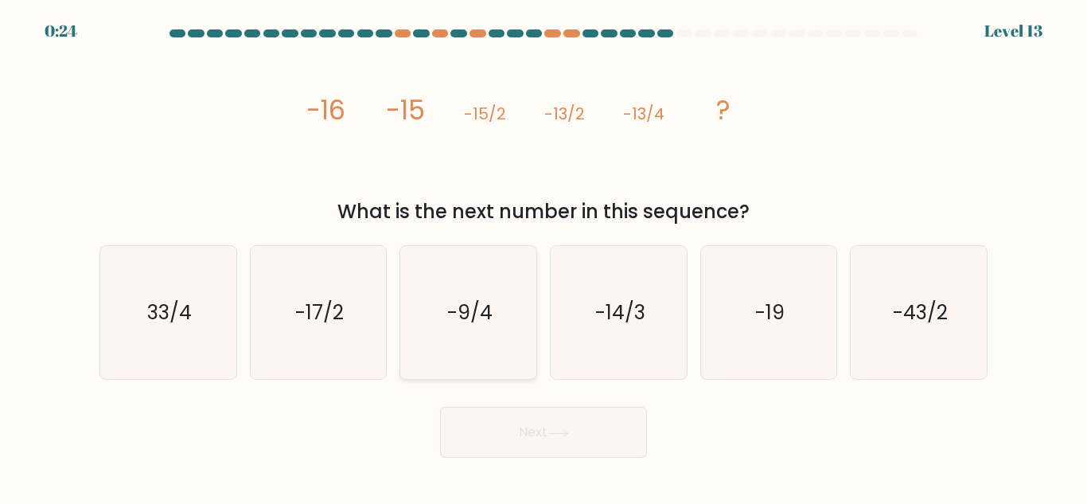
drag, startPoint x: 472, startPoint y: 322, endPoint x: 479, endPoint y: 379, distance: 57.6
click at [472, 322] on text "-9/4" at bounding box center [469, 312] width 45 height 28
click at [543, 256] on input "c. -9/4" at bounding box center [543, 254] width 1 height 4
radio input "true"
click at [536, 434] on button "Next" at bounding box center [543, 431] width 207 height 51
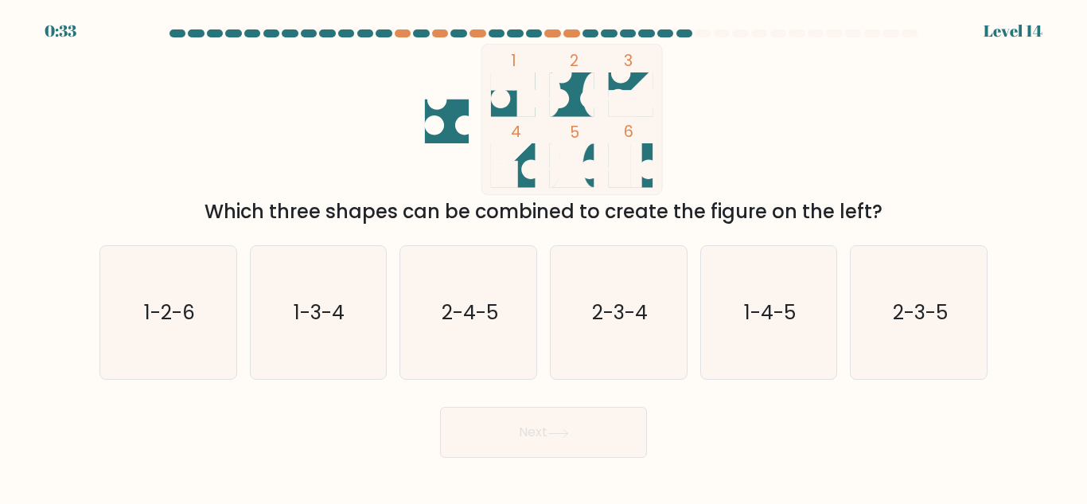
drag, startPoint x: 514, startPoint y: 88, endPoint x: 508, endPoint y: 99, distance: 11.7
click at [508, 99] on icon "1 2 3 4 5 6" at bounding box center [543, 119] width 428 height 151
drag, startPoint x: 348, startPoint y: 325, endPoint x: 351, endPoint y: 347, distance: 21.7
click at [345, 327] on icon "1-3-4" at bounding box center [317, 312] width 133 height 133
click at [543, 256] on input "b. 1-3-4" at bounding box center [543, 254] width 1 height 4
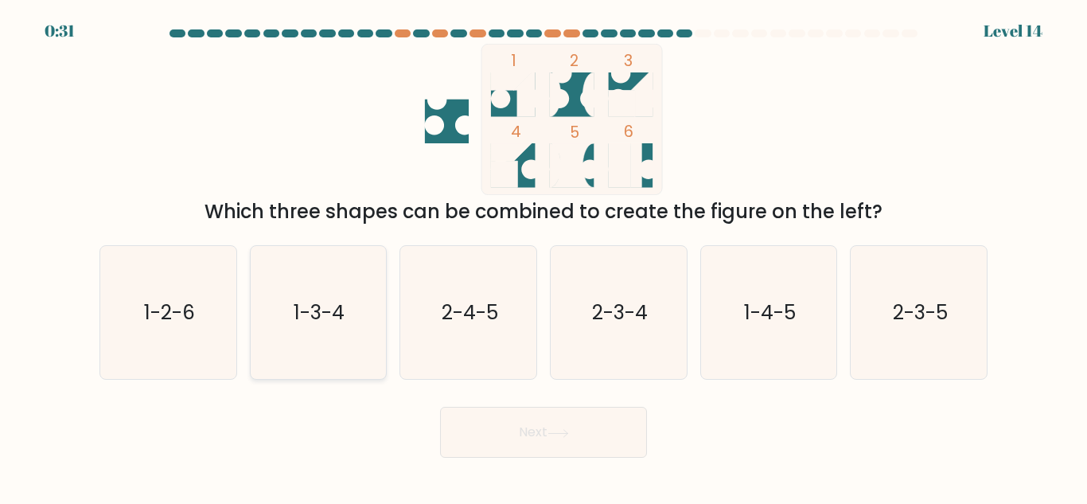
radio input "true"
click at [595, 430] on button "Next" at bounding box center [543, 431] width 207 height 51
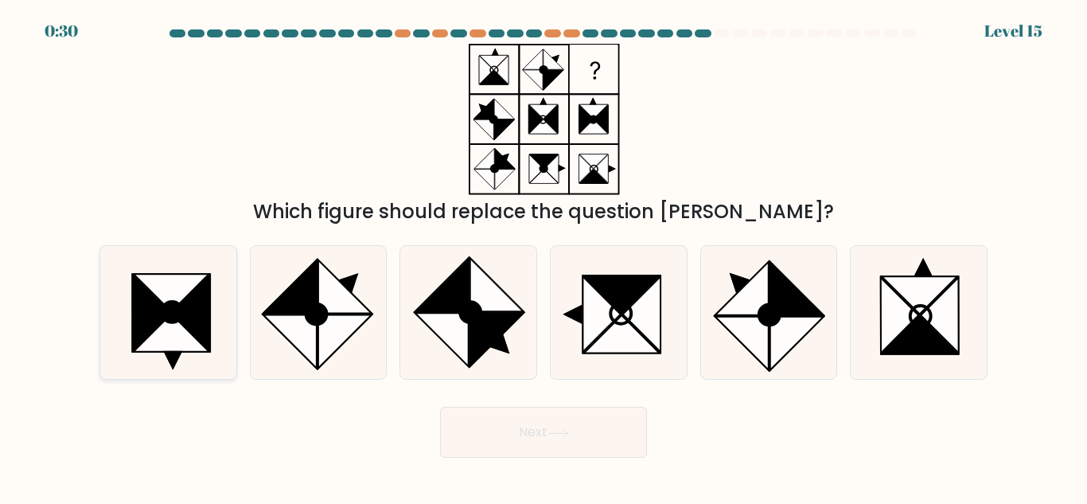
click at [157, 331] on icon at bounding box center [172, 332] width 76 height 37
click at [543, 256] on input "a." at bounding box center [543, 254] width 1 height 4
radio input "true"
click at [752, 315] on icon at bounding box center [741, 288] width 53 height 53
click at [544, 256] on input "e." at bounding box center [543, 254] width 1 height 4
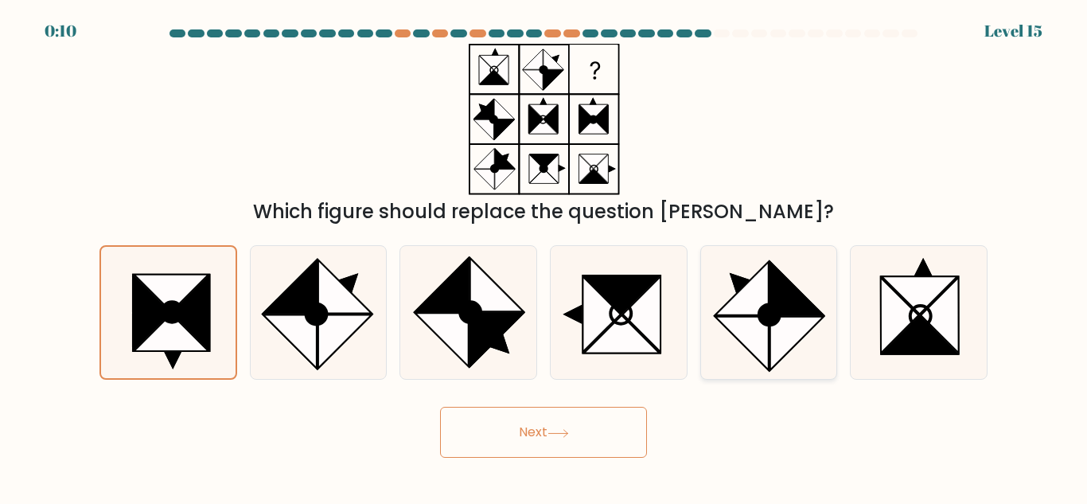
radio input "true"
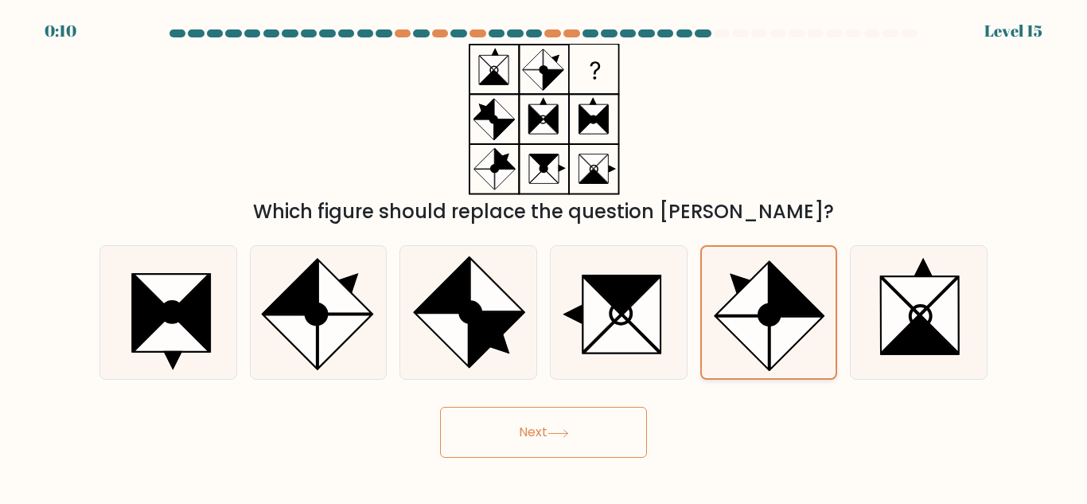
click at [752, 315] on icon at bounding box center [742, 288] width 52 height 52
click at [544, 256] on input "e." at bounding box center [543, 254] width 1 height 4
click at [912, 296] on icon at bounding box center [919, 295] width 76 height 38
click at [544, 256] on input "f." at bounding box center [543, 254] width 1 height 4
radio input "true"
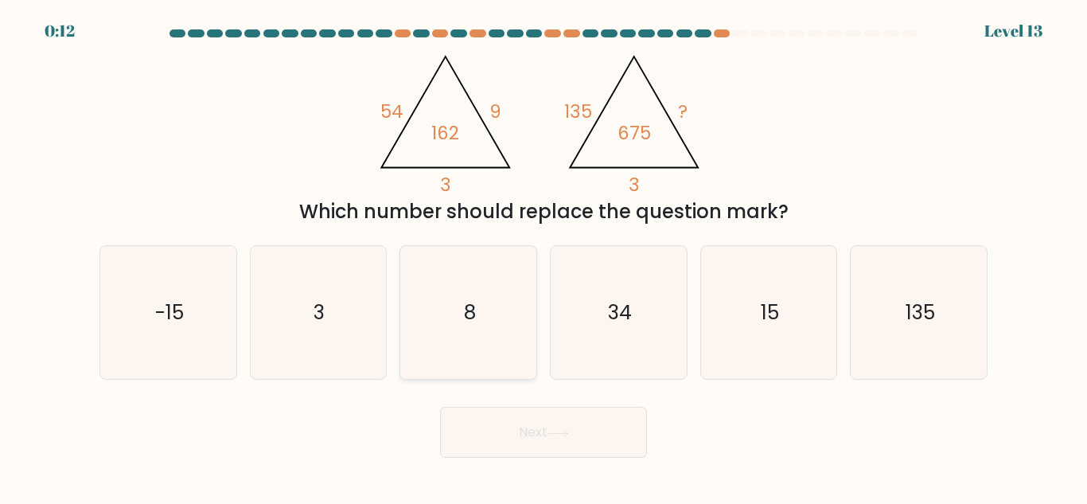
click at [467, 331] on icon "8" at bounding box center [468, 312] width 133 height 133
click at [543, 256] on input "c. 8" at bounding box center [543, 254] width 1 height 4
radio input "true"
click at [542, 443] on button "Next" at bounding box center [543, 431] width 207 height 51
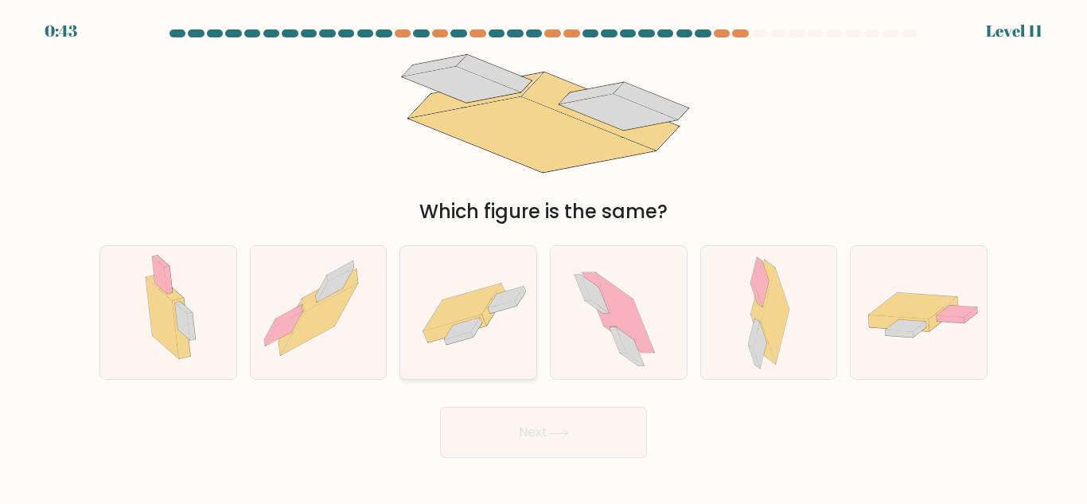
click at [458, 306] on icon at bounding box center [461, 306] width 77 height 47
click at [543, 256] on input "c." at bounding box center [543, 254] width 1 height 4
radio input "true"
click at [562, 420] on button "Next" at bounding box center [543, 431] width 207 height 51
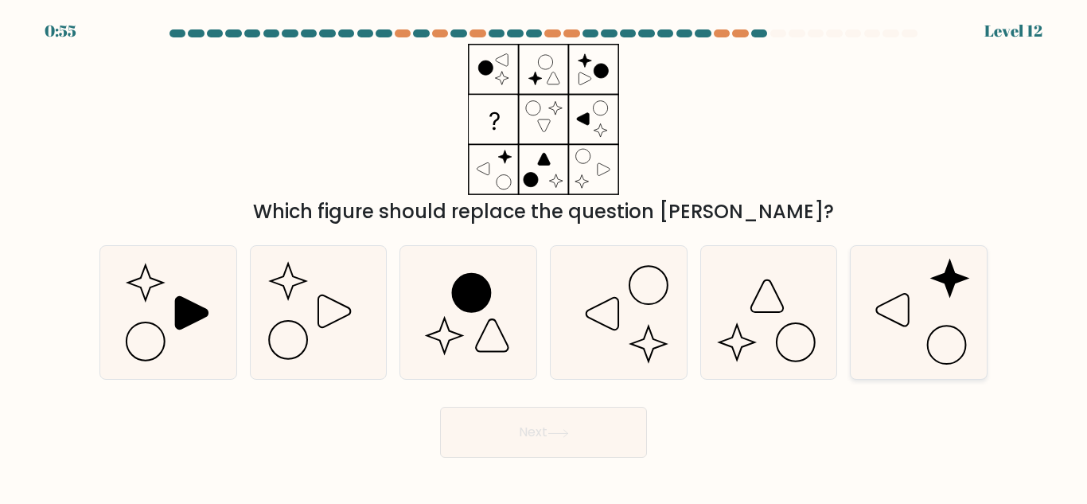
drag, startPoint x: 960, startPoint y: 275, endPoint x: 951, endPoint y: 278, distance: 9.8
click at [959, 275] on icon at bounding box center [949, 278] width 35 height 35
click at [544, 256] on input "f." at bounding box center [543, 254] width 1 height 4
radio input "true"
click at [181, 317] on icon at bounding box center [192, 313] width 32 height 32
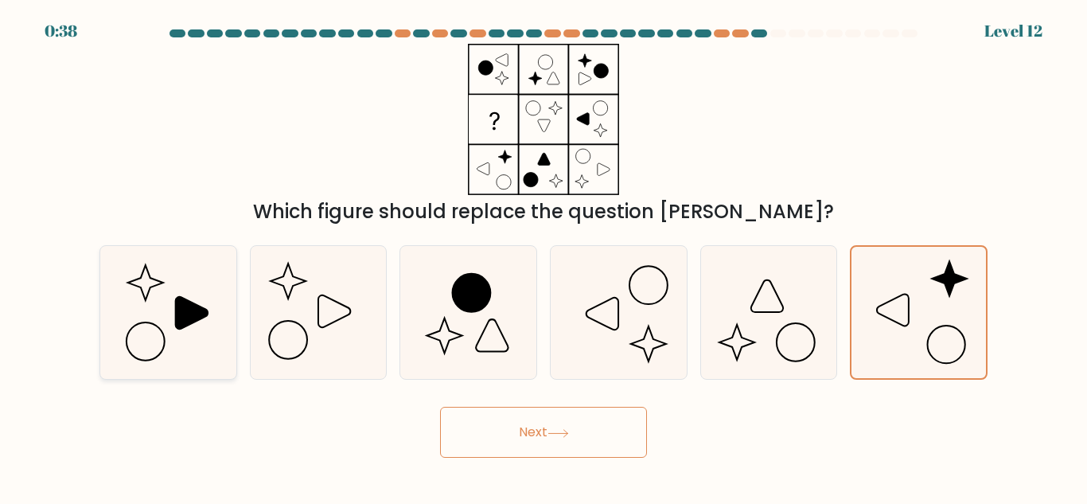
click at [543, 256] on input "a." at bounding box center [543, 254] width 1 height 4
radio input "true"
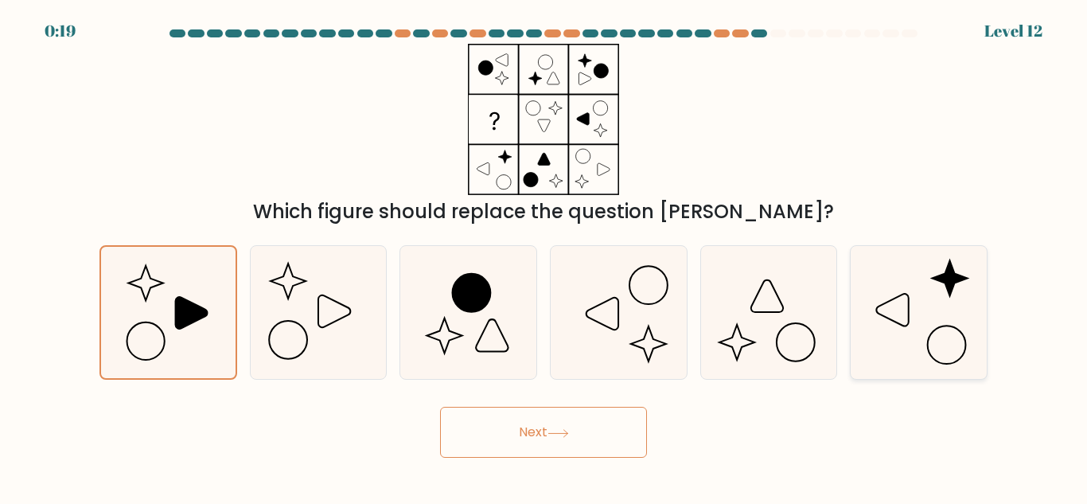
click at [941, 324] on icon at bounding box center [918, 312] width 133 height 133
click at [544, 256] on input "f." at bounding box center [543, 254] width 1 height 4
radio input "true"
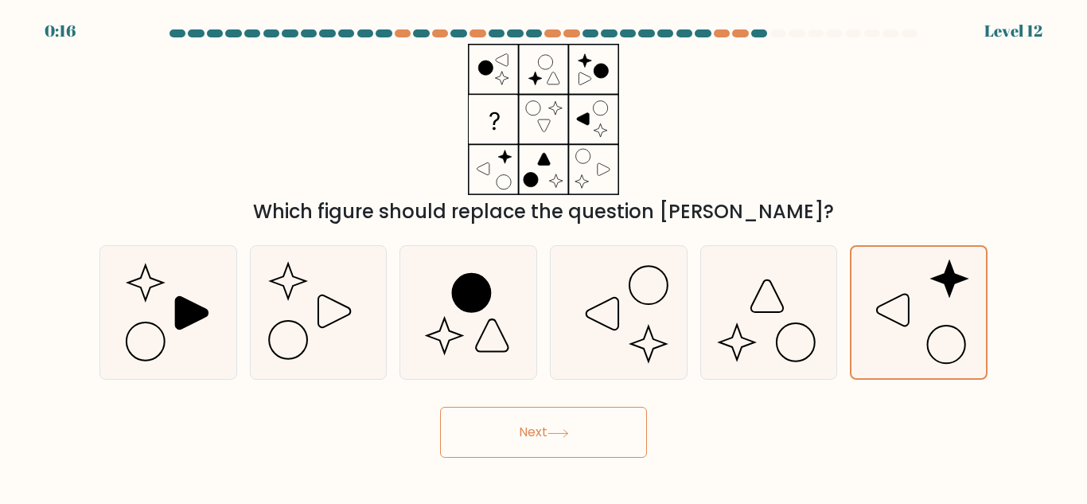
click at [602, 439] on button "Next" at bounding box center [543, 431] width 207 height 51
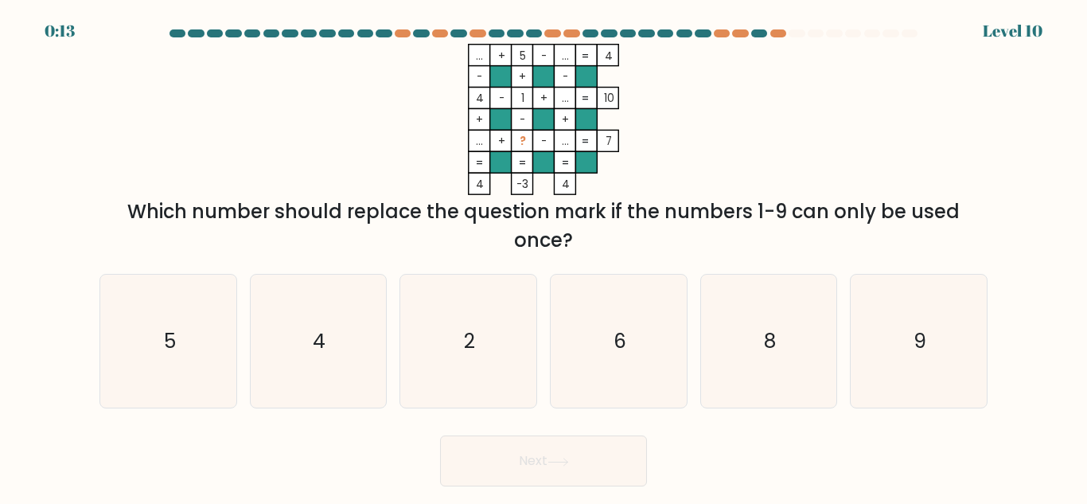
click at [559, 439] on button "Next" at bounding box center [543, 460] width 207 height 51
click at [927, 356] on icon "9" at bounding box center [918, 340] width 133 height 133
click at [544, 256] on input "f. 9" at bounding box center [543, 254] width 1 height 4
radio input "true"
click at [575, 449] on button "Next" at bounding box center [543, 460] width 207 height 51
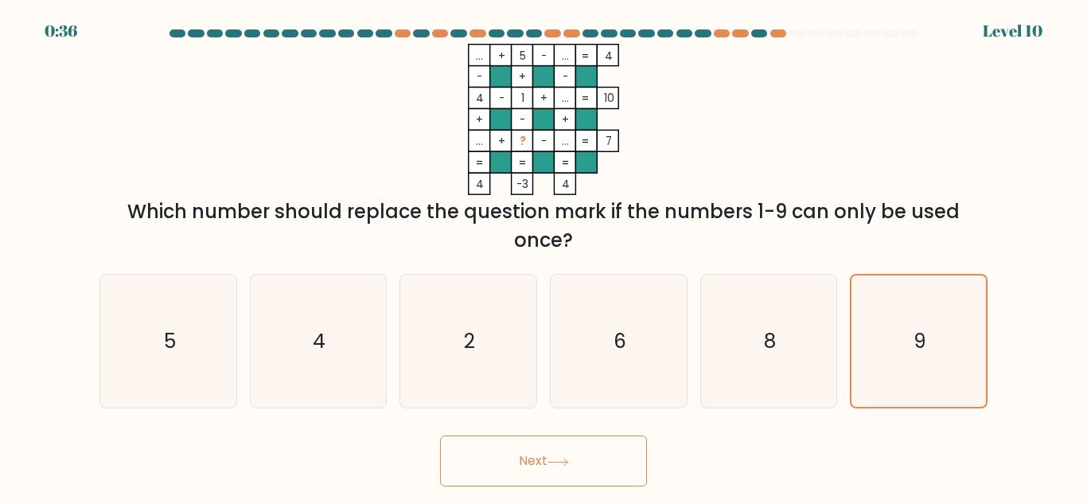
click at [591, 456] on button "Next" at bounding box center [543, 460] width 207 height 51
click at [558, 453] on button "Next" at bounding box center [543, 460] width 207 height 51
click at [586, 457] on button "Next" at bounding box center [543, 460] width 207 height 51
click at [585, 457] on button "Next" at bounding box center [543, 460] width 207 height 51
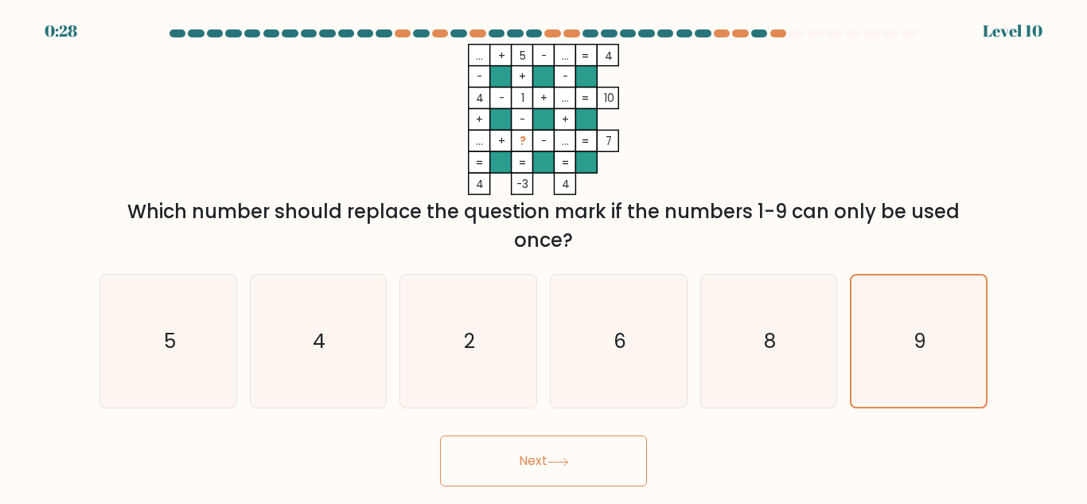
click at [572, 461] on button "Next" at bounding box center [543, 460] width 207 height 51
click at [567, 461] on icon at bounding box center [557, 460] width 19 height 7
click at [567, 462] on icon at bounding box center [557, 460] width 19 height 7
click at [569, 463] on icon at bounding box center [557, 461] width 21 height 9
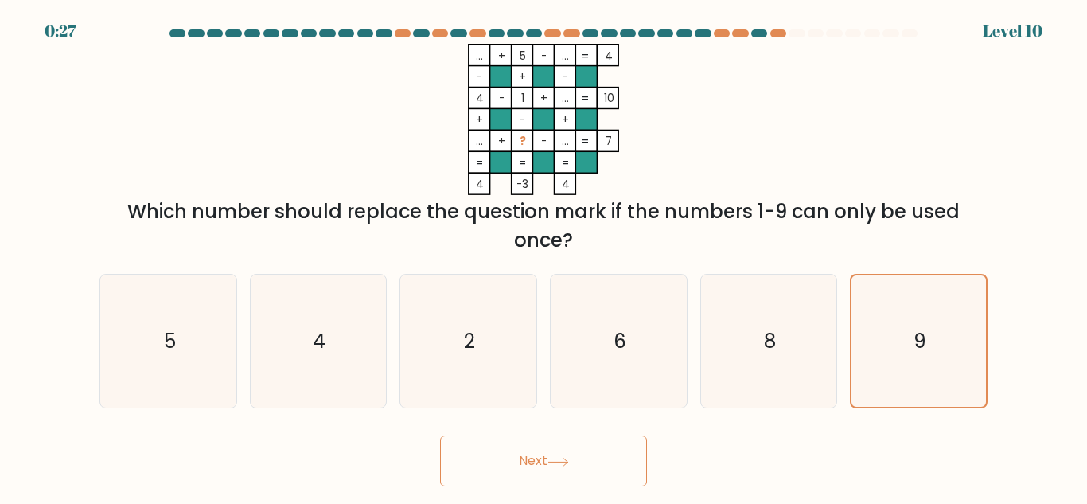
click at [569, 463] on icon at bounding box center [557, 461] width 21 height 9
click at [574, 463] on button "Next" at bounding box center [543, 460] width 207 height 51
drag, startPoint x: 859, startPoint y: 330, endPoint x: 877, endPoint y: 328, distance: 17.7
click at [871, 328] on icon "9" at bounding box center [918, 340] width 131 height 131
click at [544, 256] on input "f. 9" at bounding box center [543, 254] width 1 height 4
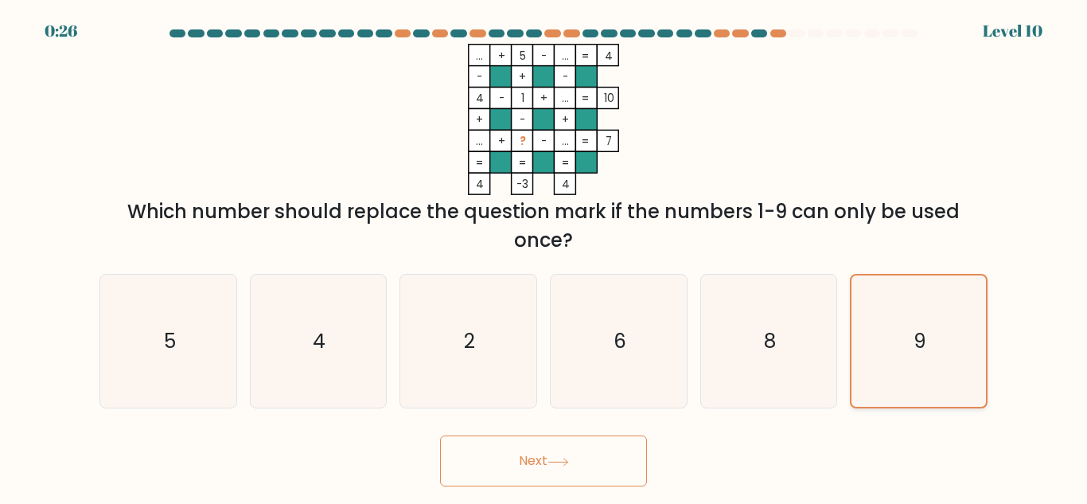
drag, startPoint x: 934, startPoint y: 320, endPoint x: 889, endPoint y: 342, distance: 49.8
click at [925, 325] on icon "9" at bounding box center [918, 340] width 131 height 131
click at [544, 256] on input "f. 9" at bounding box center [543, 254] width 1 height 4
click at [531, 470] on button "Next" at bounding box center [543, 460] width 207 height 51
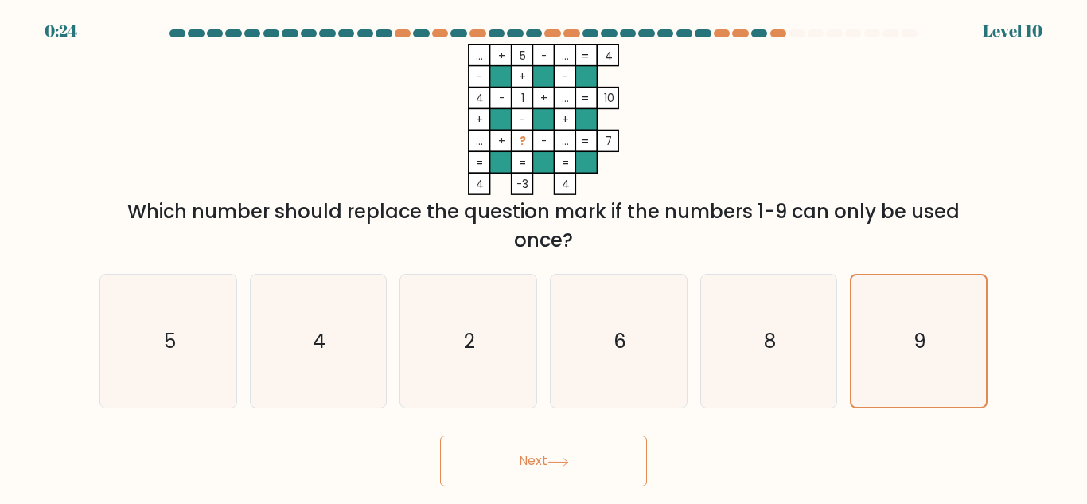
click at [531, 470] on button "Next" at bounding box center [543, 460] width 207 height 51
click at [534, 470] on button "Next" at bounding box center [543, 460] width 207 height 51
click at [535, 470] on button "Next" at bounding box center [543, 460] width 207 height 51
click at [535, 469] on button "Next" at bounding box center [543, 460] width 207 height 51
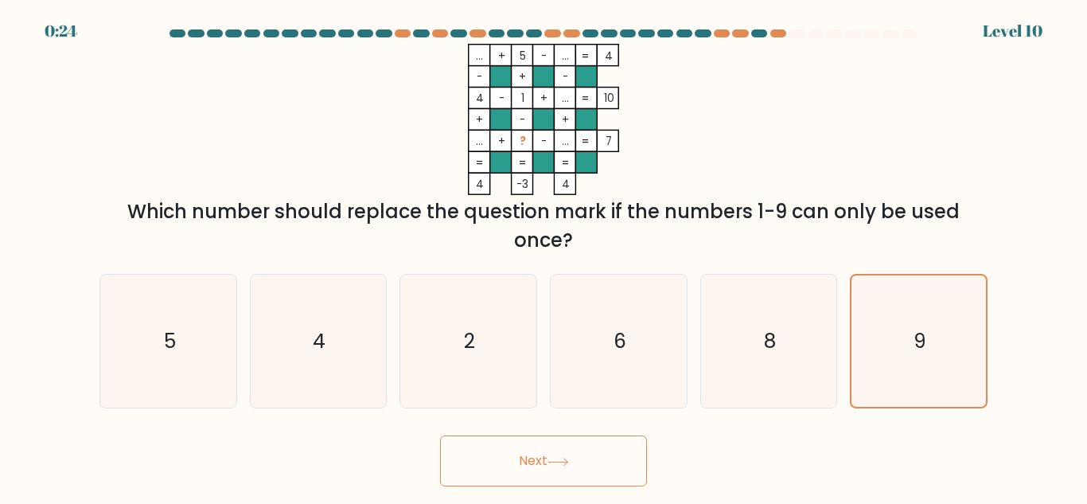
click at [535, 469] on button "Next" at bounding box center [543, 460] width 207 height 51
click at [719, 344] on icon "8" at bounding box center [768, 340] width 133 height 133
click at [544, 256] on input "e. 8" at bounding box center [543, 254] width 1 height 4
radio input "true"
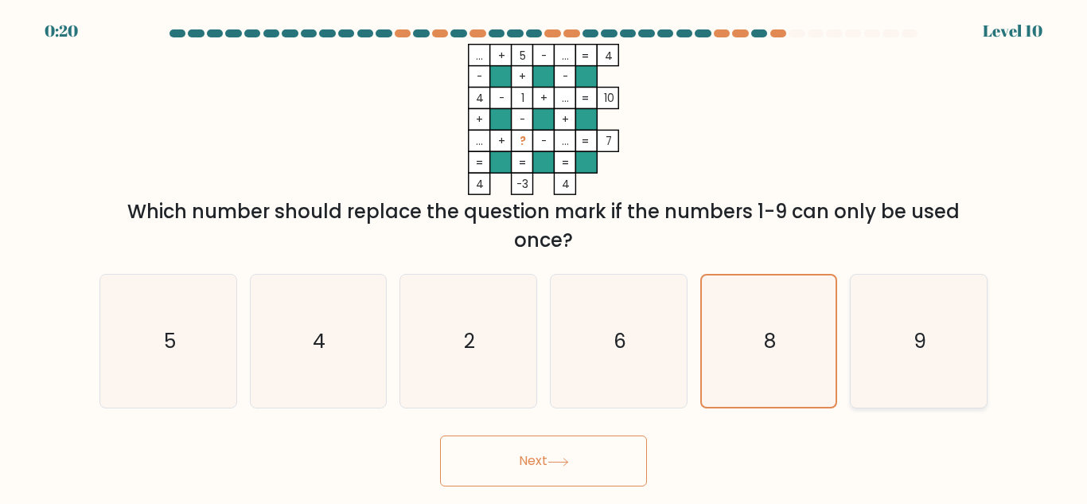
click at [919, 330] on text "9" at bounding box center [919, 341] width 13 height 28
click at [544, 256] on input "f. 9" at bounding box center [543, 254] width 1 height 4
radio input "true"
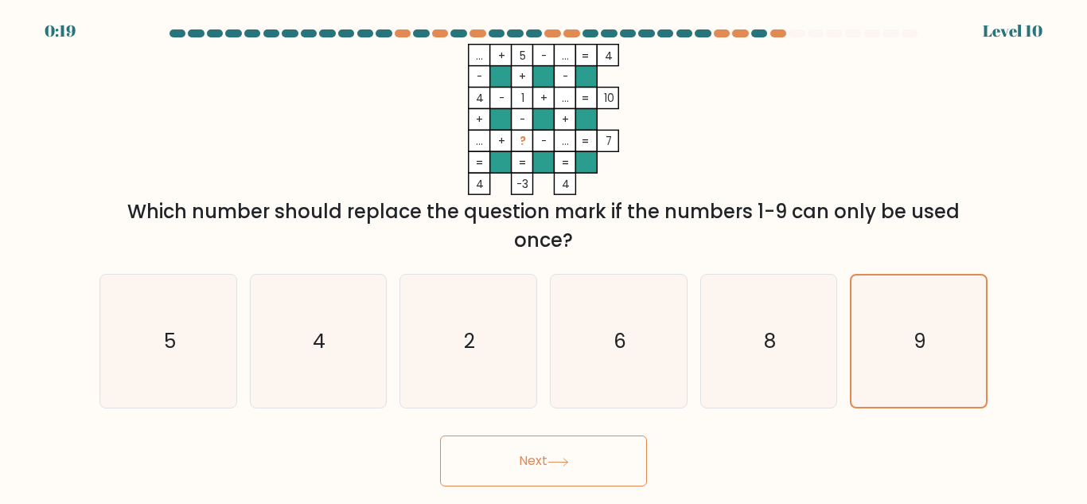
click at [513, 469] on button "Next" at bounding box center [543, 460] width 207 height 51
drag, startPoint x: 515, startPoint y: 468, endPoint x: 524, endPoint y: 461, distance: 11.5
click at [524, 461] on button "Next" at bounding box center [543, 460] width 207 height 51
click at [527, 461] on button "Next" at bounding box center [543, 460] width 207 height 51
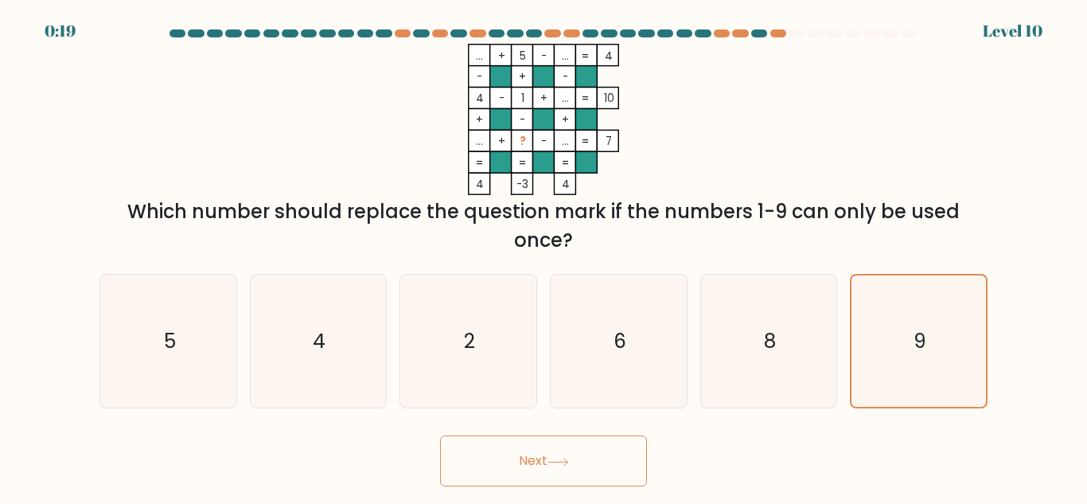
click at [527, 461] on button "Next" at bounding box center [543, 460] width 207 height 51
drag, startPoint x: 534, startPoint y: 460, endPoint x: 548, endPoint y: 457, distance: 14.5
click at [539, 457] on button "Next" at bounding box center [543, 460] width 207 height 51
drag, startPoint x: 548, startPoint y: 457, endPoint x: 560, endPoint y: 463, distance: 13.2
click at [554, 461] on button "Next" at bounding box center [543, 460] width 207 height 51
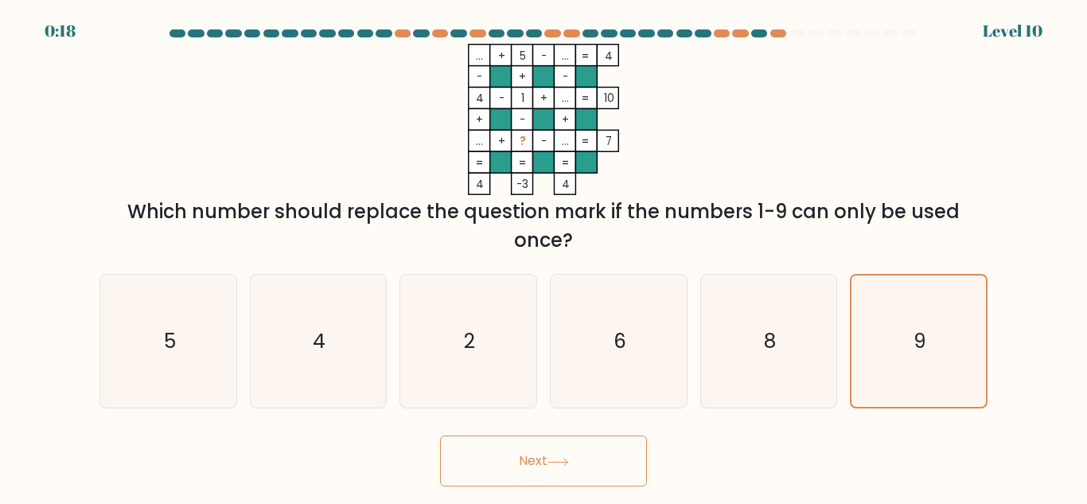
drag, startPoint x: 560, startPoint y: 463, endPoint x: 570, endPoint y: 463, distance: 10.3
click at [569, 463] on icon at bounding box center [557, 461] width 21 height 9
click at [573, 463] on button "Next" at bounding box center [543, 460] width 207 height 51
click at [577, 462] on button "Next" at bounding box center [543, 460] width 207 height 51
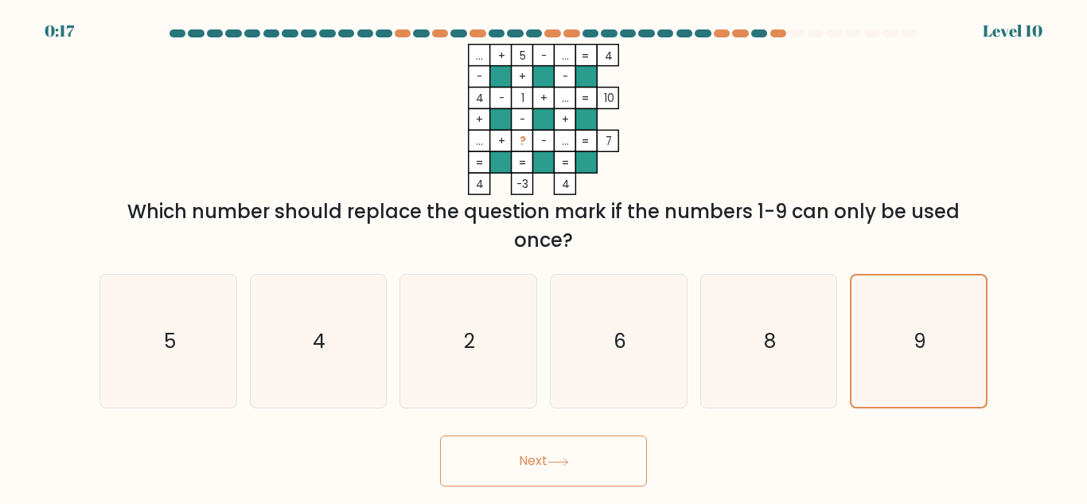
click at [577, 462] on button "Next" at bounding box center [543, 460] width 207 height 51
click at [579, 462] on button "Next" at bounding box center [543, 460] width 207 height 51
click at [575, 461] on button "Next" at bounding box center [543, 460] width 207 height 51
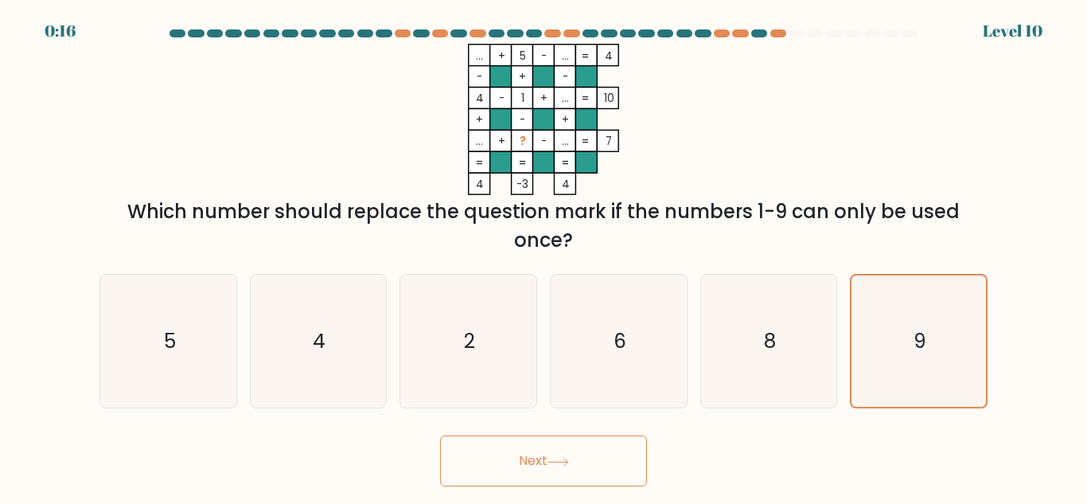
click at [575, 461] on button "Next" at bounding box center [543, 460] width 207 height 51
drag, startPoint x: 919, startPoint y: 304, endPoint x: 777, endPoint y: 369, distance: 155.9
click at [896, 319] on icon "9" at bounding box center [918, 340] width 131 height 131
click at [544, 256] on input "f. 9" at bounding box center [543, 254] width 1 height 4
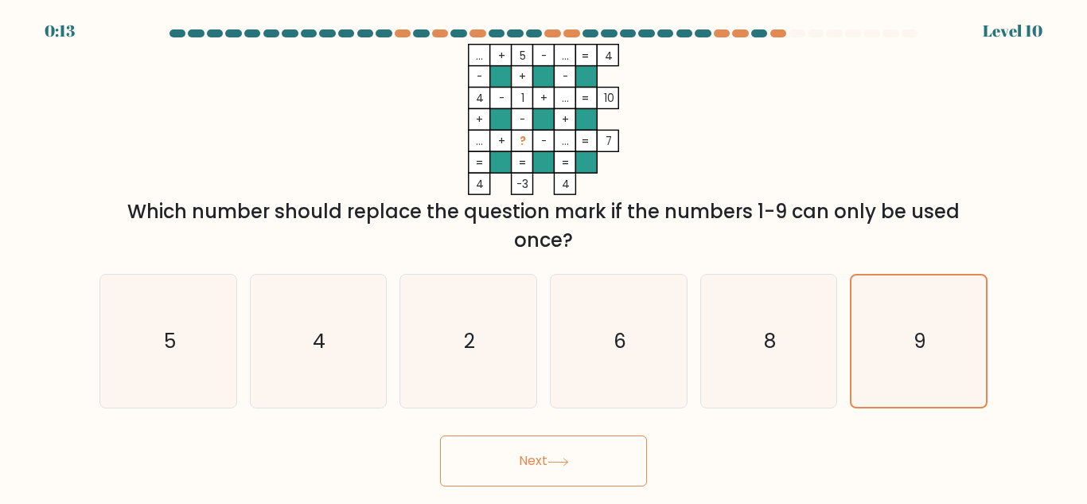
click at [516, 459] on button "Next" at bounding box center [543, 460] width 207 height 51
click at [517, 459] on button "Next" at bounding box center [543, 460] width 207 height 51
click at [519, 458] on button "Next" at bounding box center [543, 460] width 207 height 51
click at [522, 457] on button "Next" at bounding box center [543, 460] width 207 height 51
click at [523, 457] on button "Next" at bounding box center [543, 460] width 207 height 51
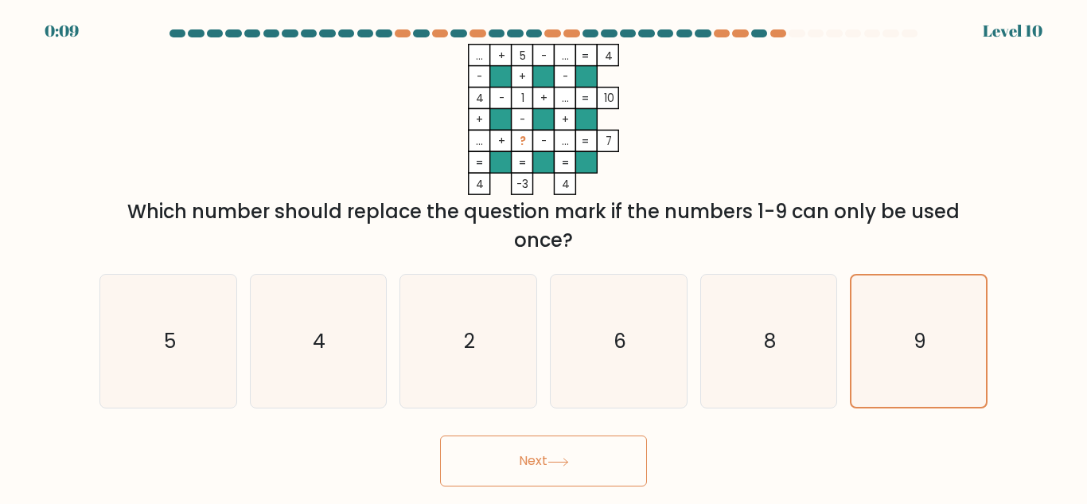
click at [542, 457] on button "Next" at bounding box center [543, 460] width 207 height 51
click at [616, 331] on text "6" at bounding box center [619, 341] width 13 height 28
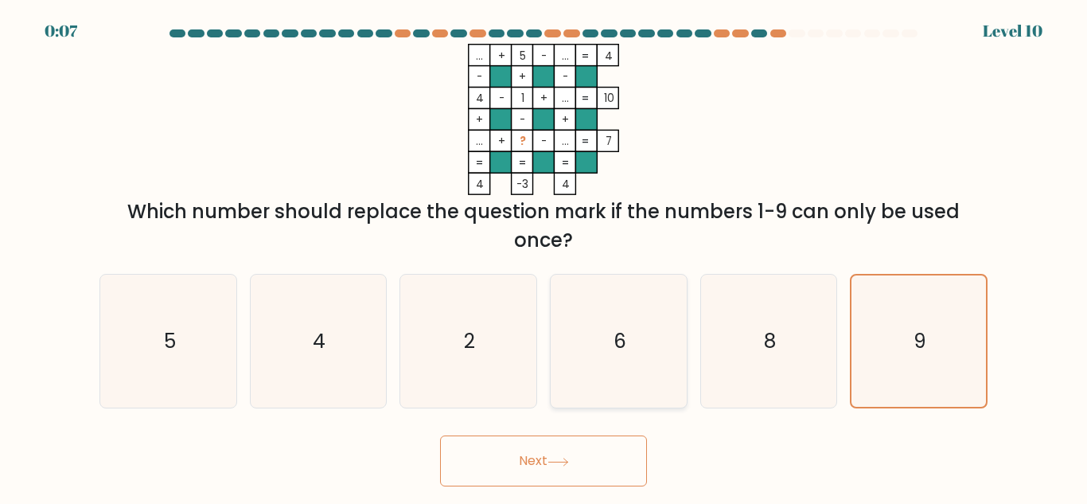
click at [544, 256] on input "d. 6" at bounding box center [543, 254] width 1 height 4
radio input "true"
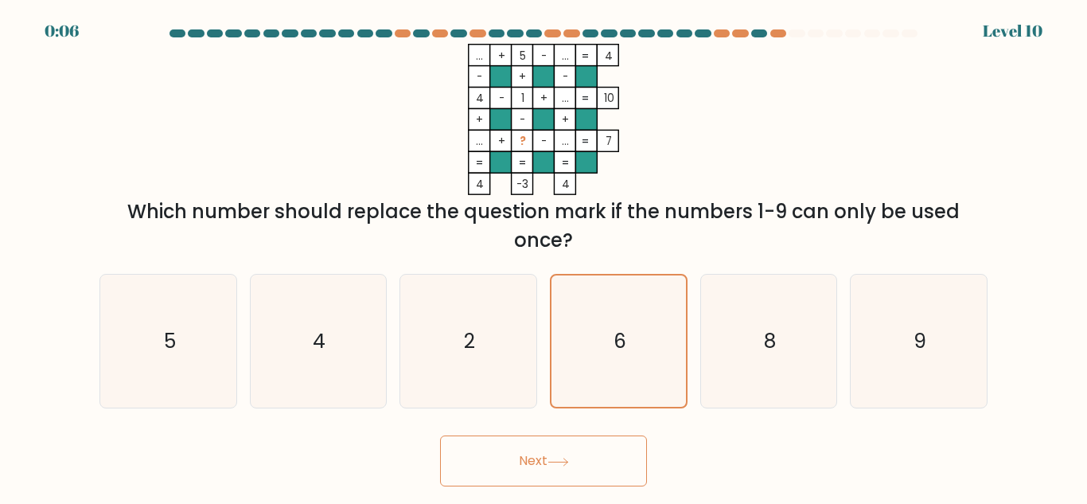
click at [556, 457] on icon at bounding box center [557, 461] width 21 height 9
click at [507, 485] on button "Next" at bounding box center [543, 460] width 207 height 51
click at [547, 465] on button "Next" at bounding box center [543, 460] width 207 height 51
click at [547, 464] on button "Next" at bounding box center [543, 460] width 207 height 51
click at [567, 450] on button "Next" at bounding box center [543, 460] width 207 height 51
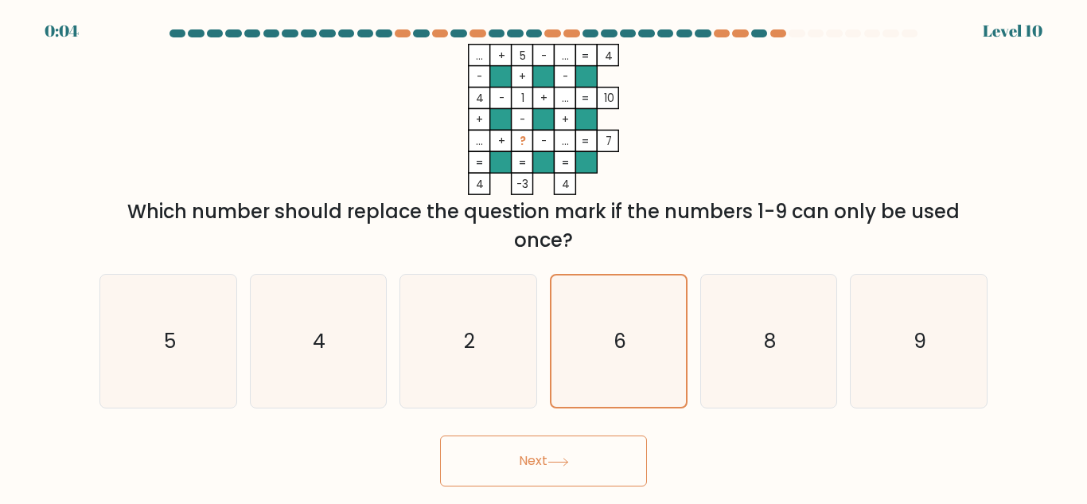
drag, startPoint x: 767, startPoint y: 342, endPoint x: 516, endPoint y: 500, distance: 296.4
click at [679, 384] on div "a. 5 b. 4 c. 2 d." at bounding box center [543, 334] width 900 height 147
drag, startPoint x: 780, startPoint y: 321, endPoint x: 753, endPoint y: 340, distance: 33.6
click at [776, 324] on icon "8" at bounding box center [768, 340] width 133 height 133
click at [544, 256] on input "e. 8" at bounding box center [543, 254] width 1 height 4
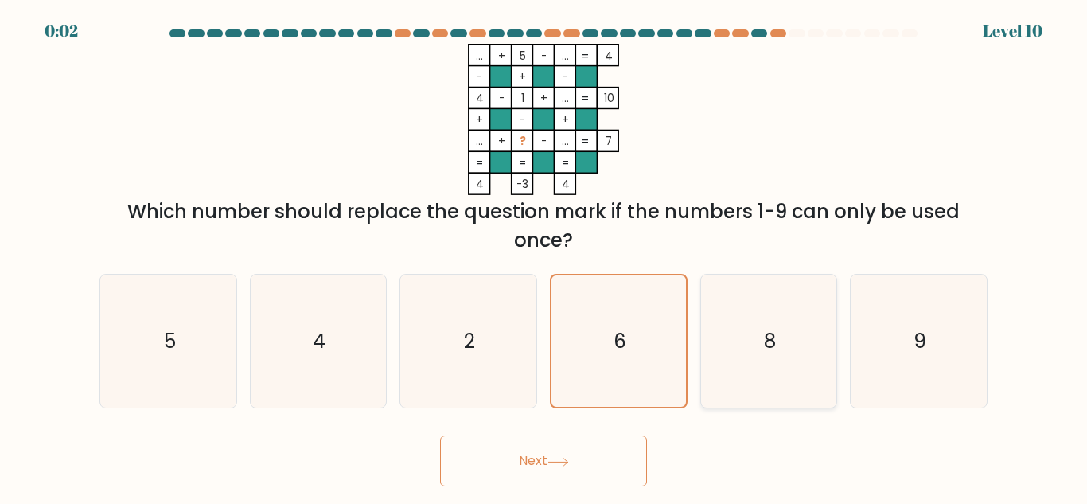
radio input "true"
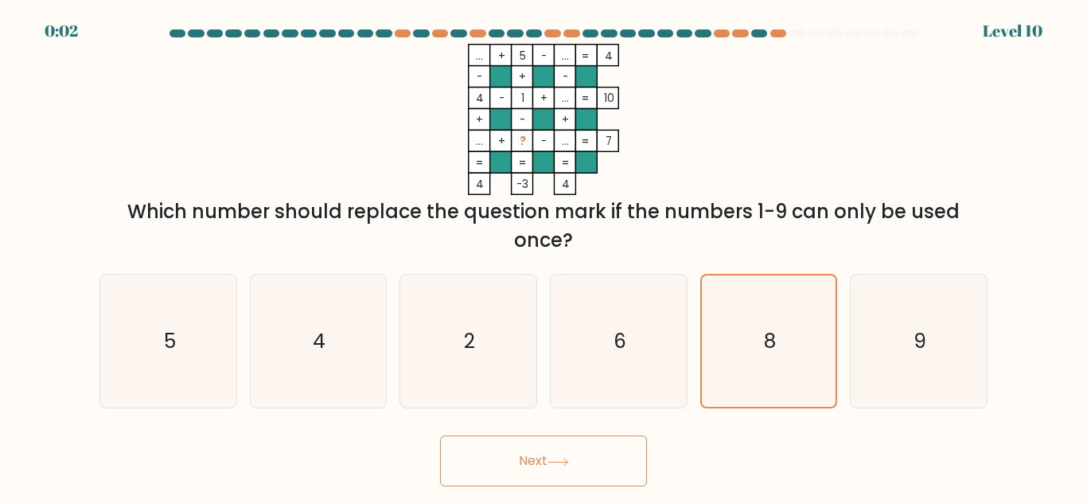
click at [592, 447] on button "Next" at bounding box center [543, 460] width 207 height 51
click at [591, 448] on button "Next" at bounding box center [543, 460] width 207 height 51
drag, startPoint x: 591, startPoint y: 448, endPoint x: 524, endPoint y: 362, distance: 108.8
click at [589, 445] on button "Next" at bounding box center [543, 460] width 207 height 51
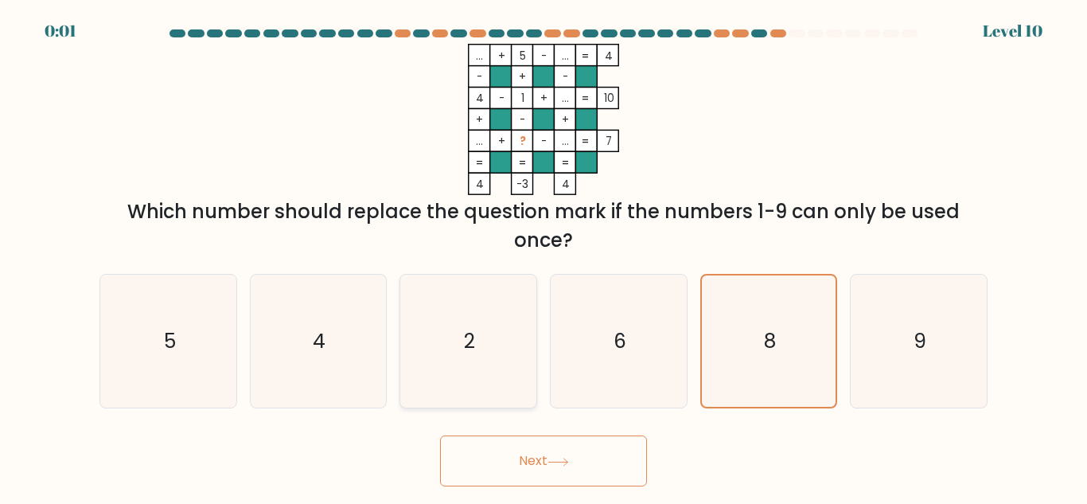
drag, startPoint x: 494, startPoint y: 309, endPoint x: 496, endPoint y: 320, distance: 11.2
click at [495, 313] on icon "2" at bounding box center [468, 340] width 133 height 133
click at [543, 256] on input "c. 2" at bounding box center [543, 254] width 1 height 4
radio input "true"
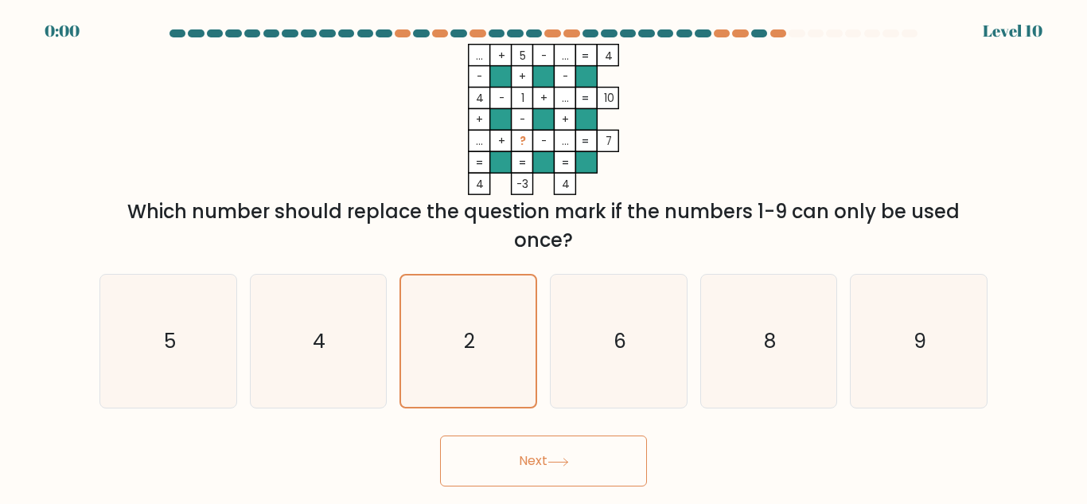
click at [550, 459] on button "Next" at bounding box center [543, 460] width 207 height 51
drag, startPoint x: 550, startPoint y: 459, endPoint x: 467, endPoint y: 388, distance: 108.9
click at [520, 427] on div "Next" at bounding box center [543, 456] width 907 height 59
drag, startPoint x: 305, startPoint y: 321, endPoint x: 352, endPoint y: 348, distance: 55.3
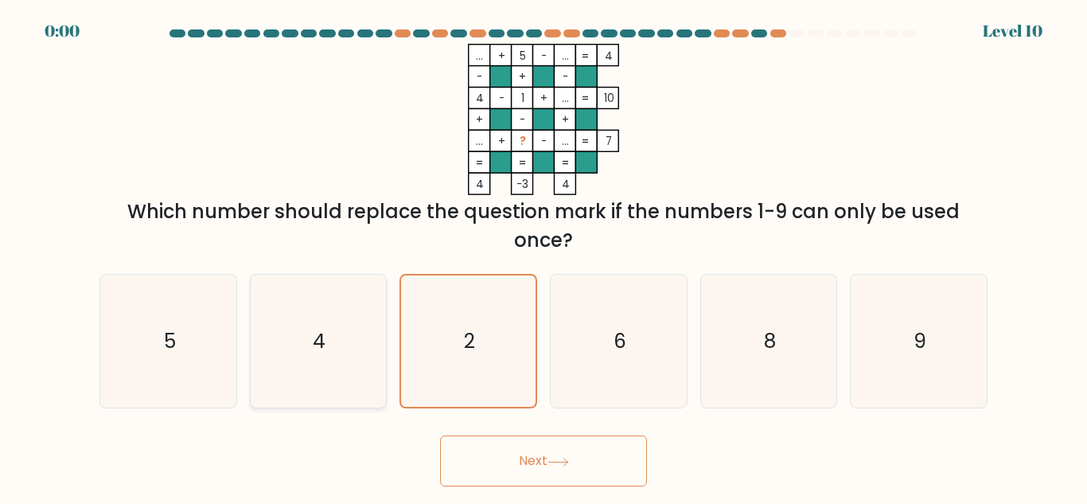
click at [306, 321] on icon "4" at bounding box center [317, 340] width 133 height 133
click at [543, 256] on input "b. 4" at bounding box center [543, 254] width 1 height 4
radio input "true"
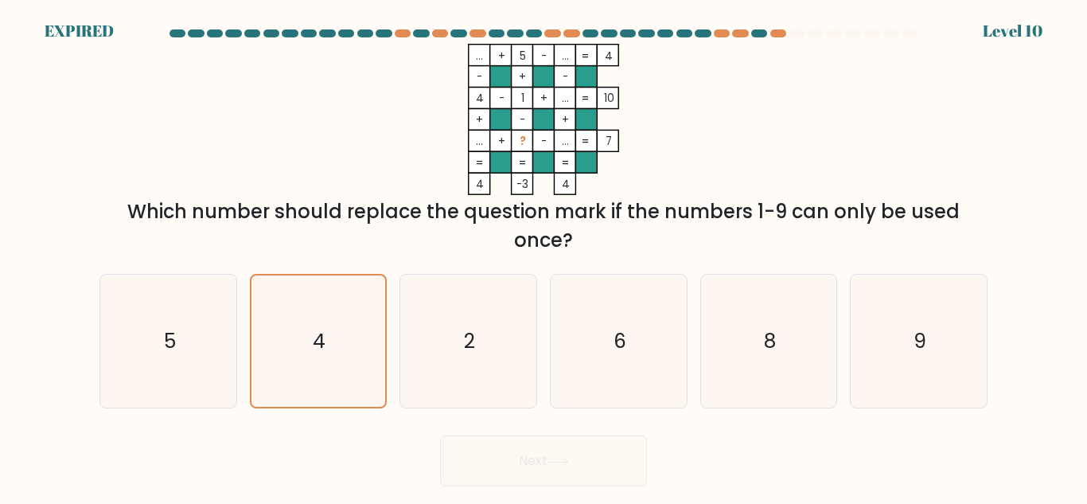
click at [546, 455] on div "Next" at bounding box center [543, 456] width 907 height 59
